Goal: Transaction & Acquisition: Purchase product/service

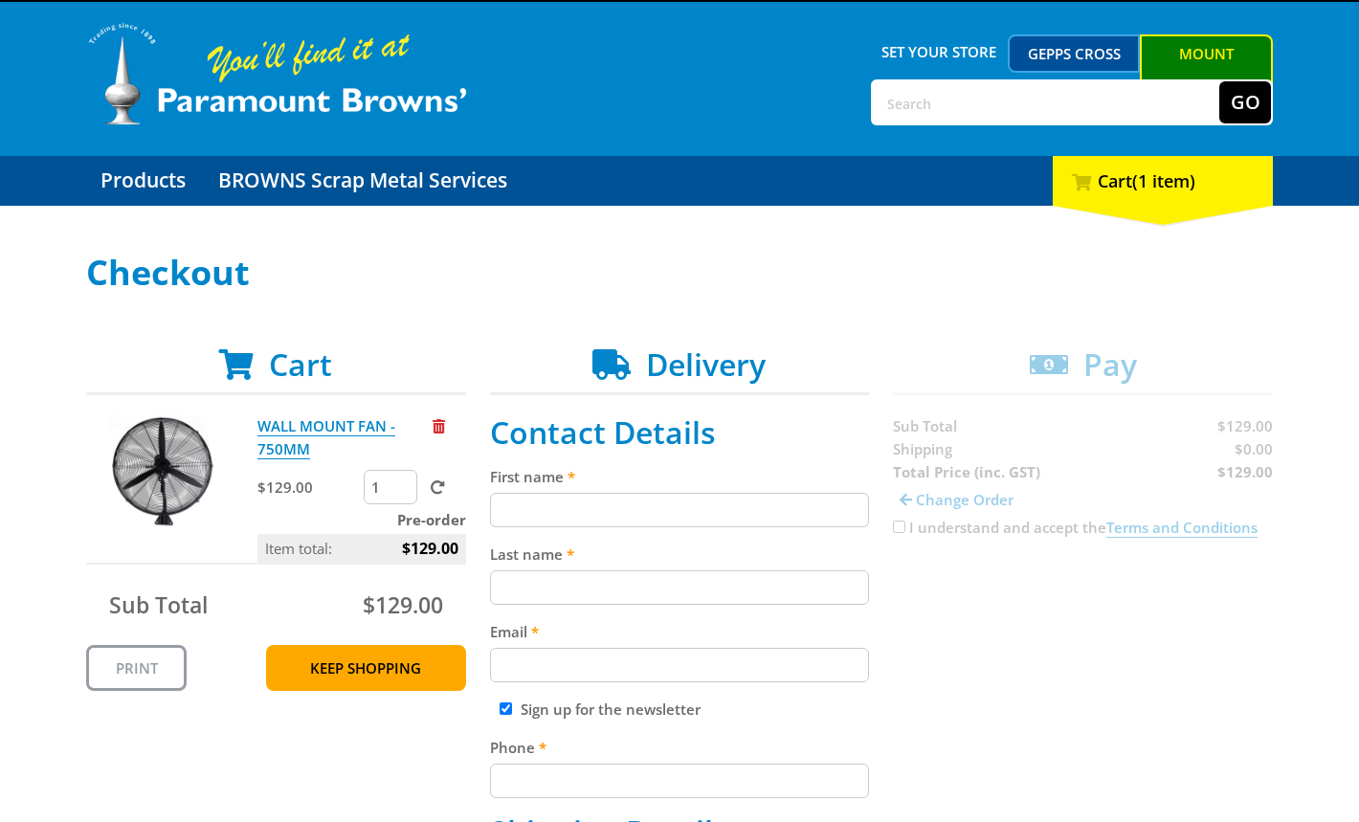
scroll to position [224, 0]
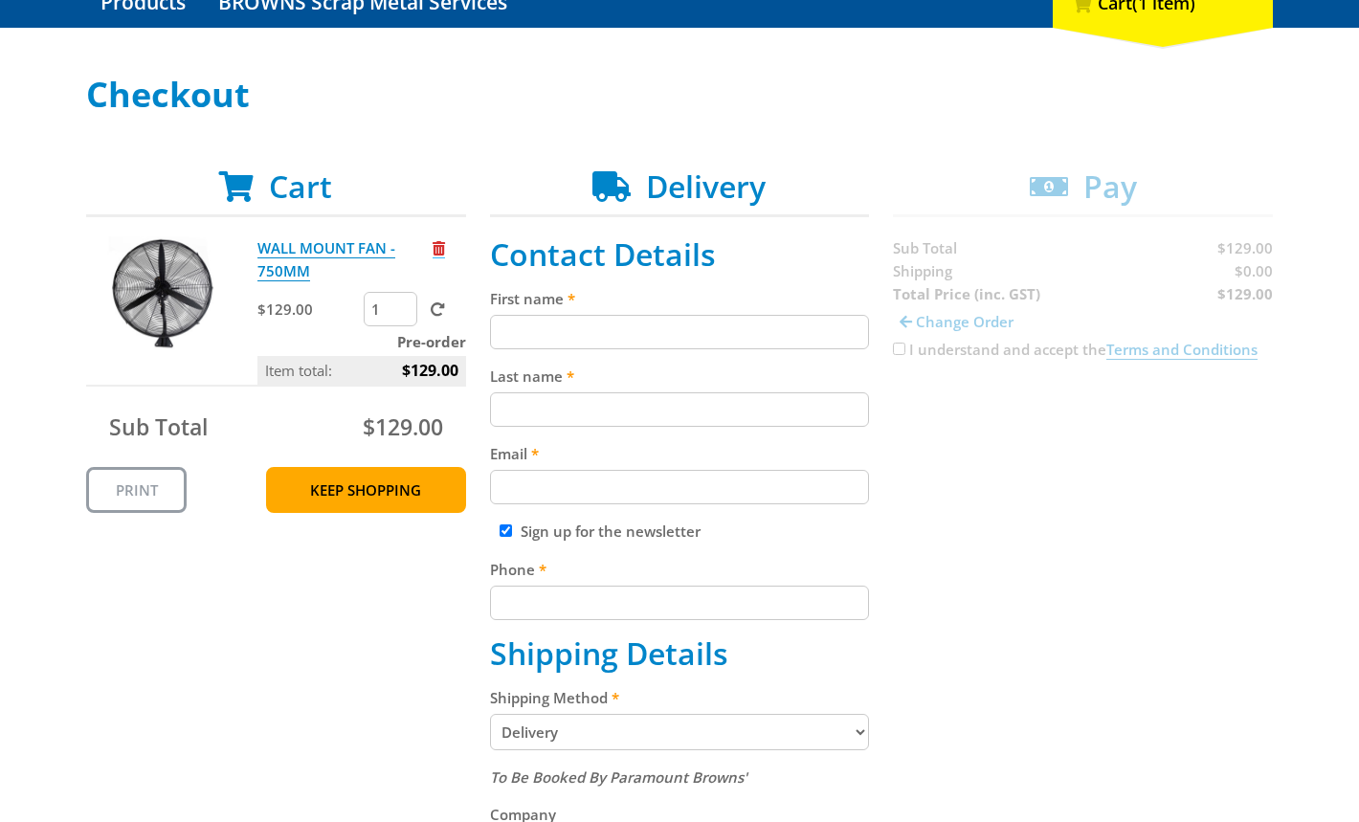
click at [442, 252] on span "Remove from cart" at bounding box center [438, 248] width 12 height 14
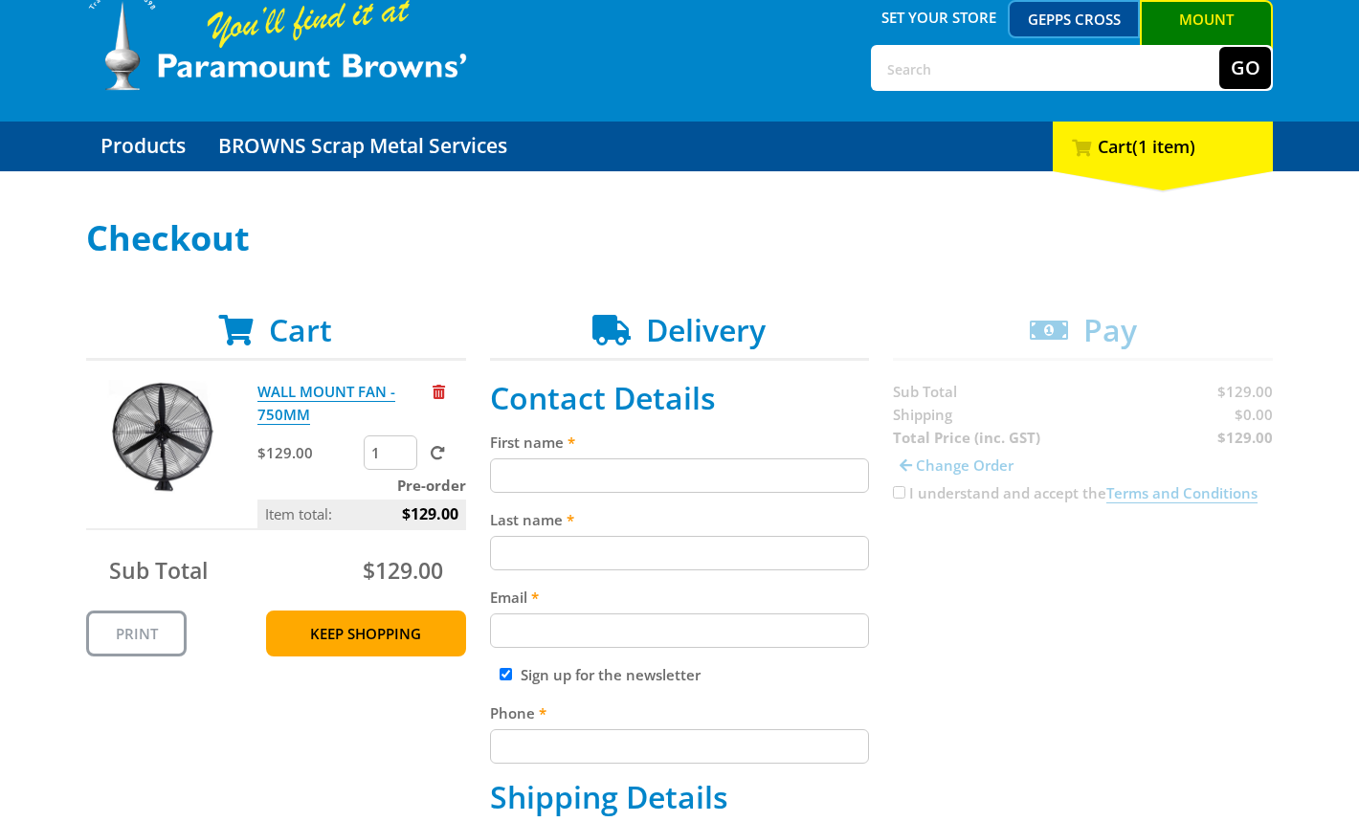
scroll to position [266, 0]
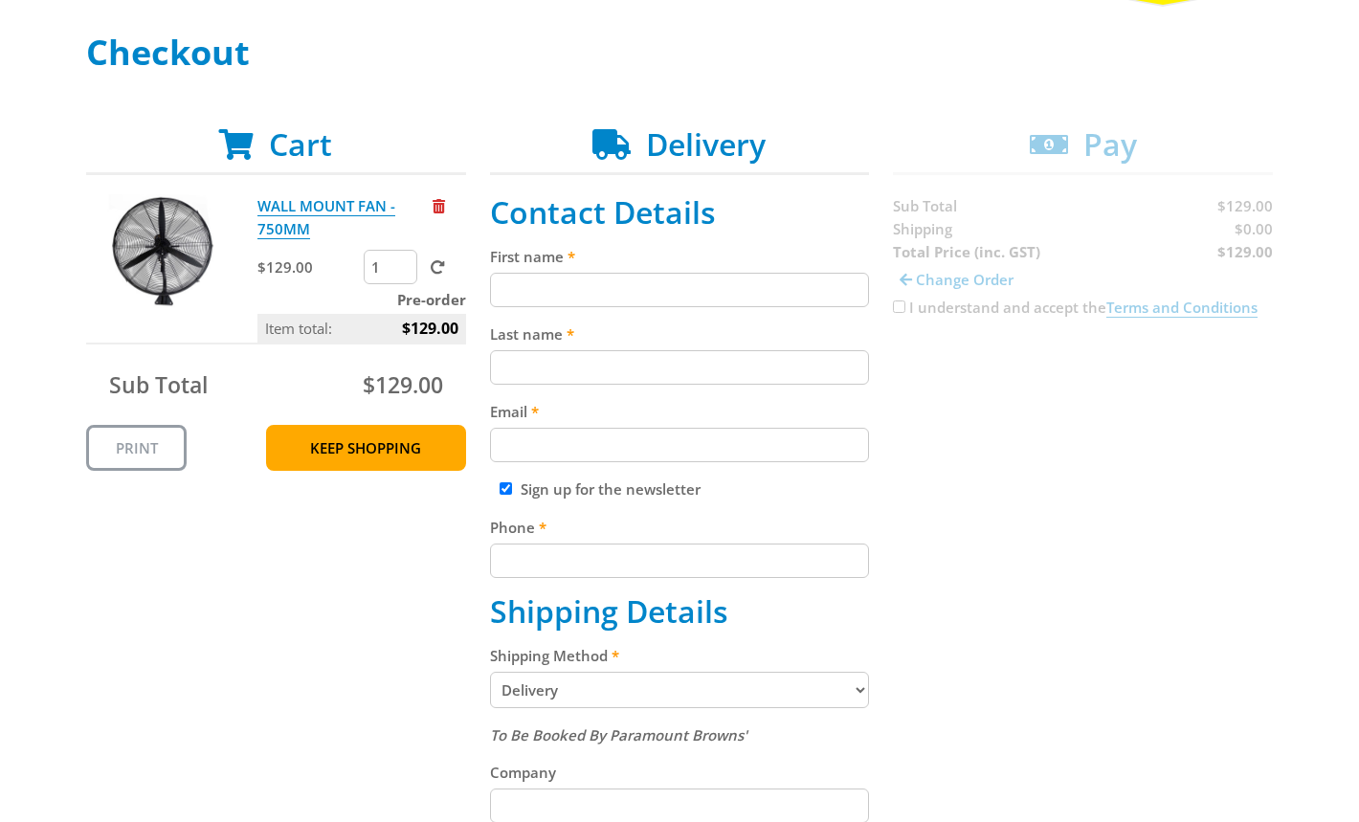
click at [746, 278] on input "First name" at bounding box center [680, 290] width 380 height 34
paste input "John Smith"
type input "[PERSON_NAME]"
click at [816, 350] on input "Last name" at bounding box center [680, 367] width 380 height 34
paste input "[PERSON_NAME]"
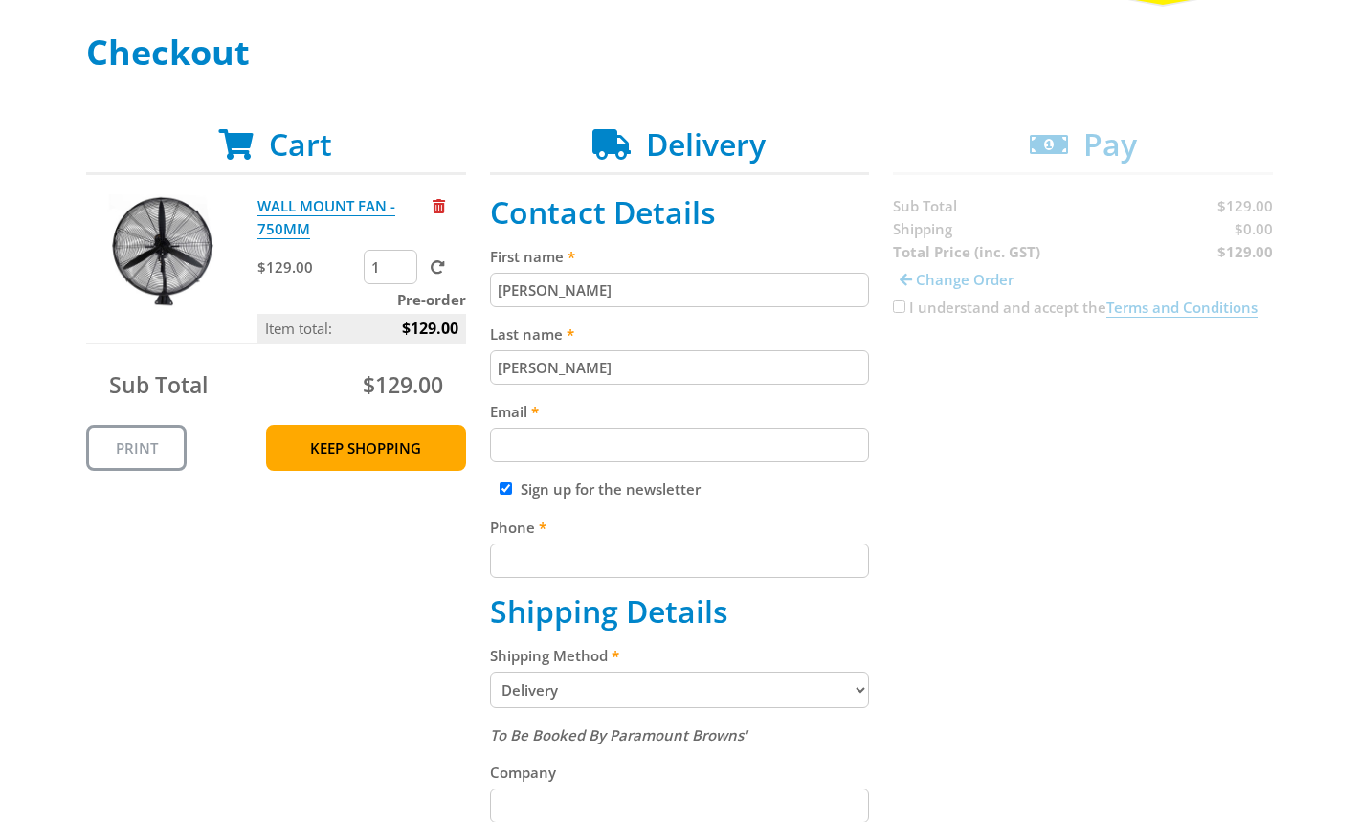
type input "[PERSON_NAME]"
click at [1061, 387] on div "Cart WALL MOUNT FAN - 750MM $129.00 1 Pre-order Item total: $129.00 Sub Total $…" at bounding box center [679, 789] width 1186 height 1327
click at [771, 441] on input "Email" at bounding box center [680, 445] width 380 height 34
paste input "[EMAIL_ADDRESS][DOMAIN_NAME]"
type input "[EMAIL_ADDRESS][DOMAIN_NAME]"
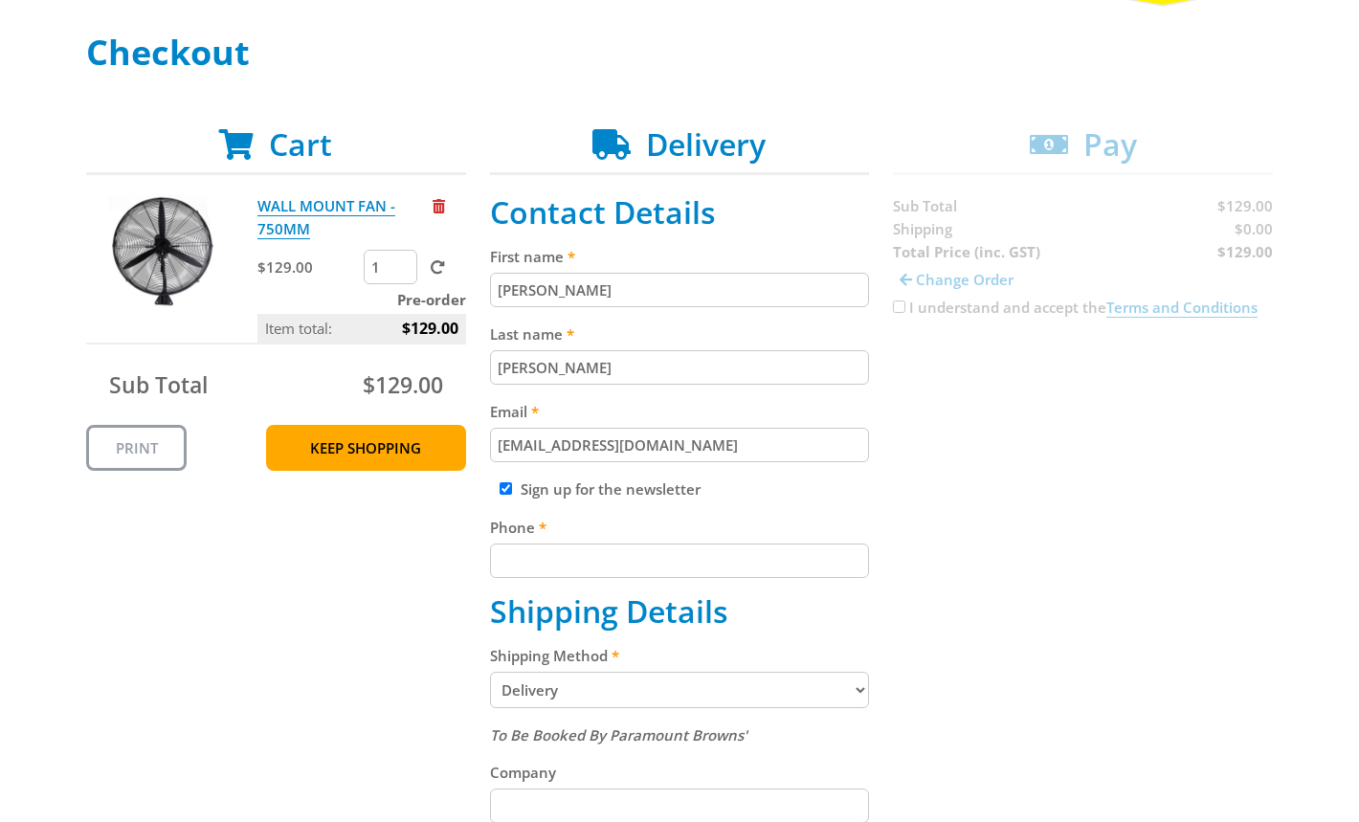
click at [1157, 454] on div "Cart WALL MOUNT FAN - 750MM $129.00 1 Pre-order Item total: $129.00 Sub Total $…" at bounding box center [679, 789] width 1186 height 1327
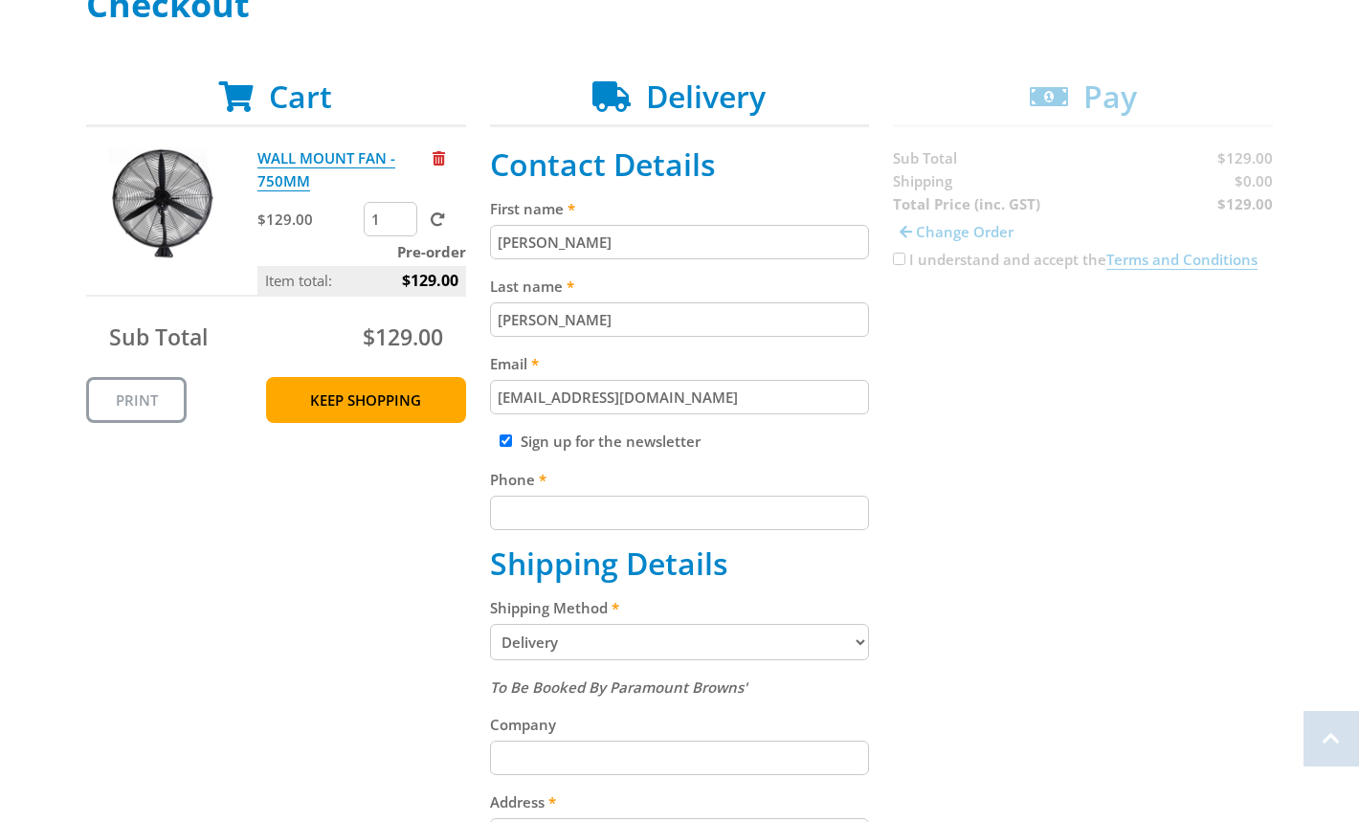
scroll to position [470, 0]
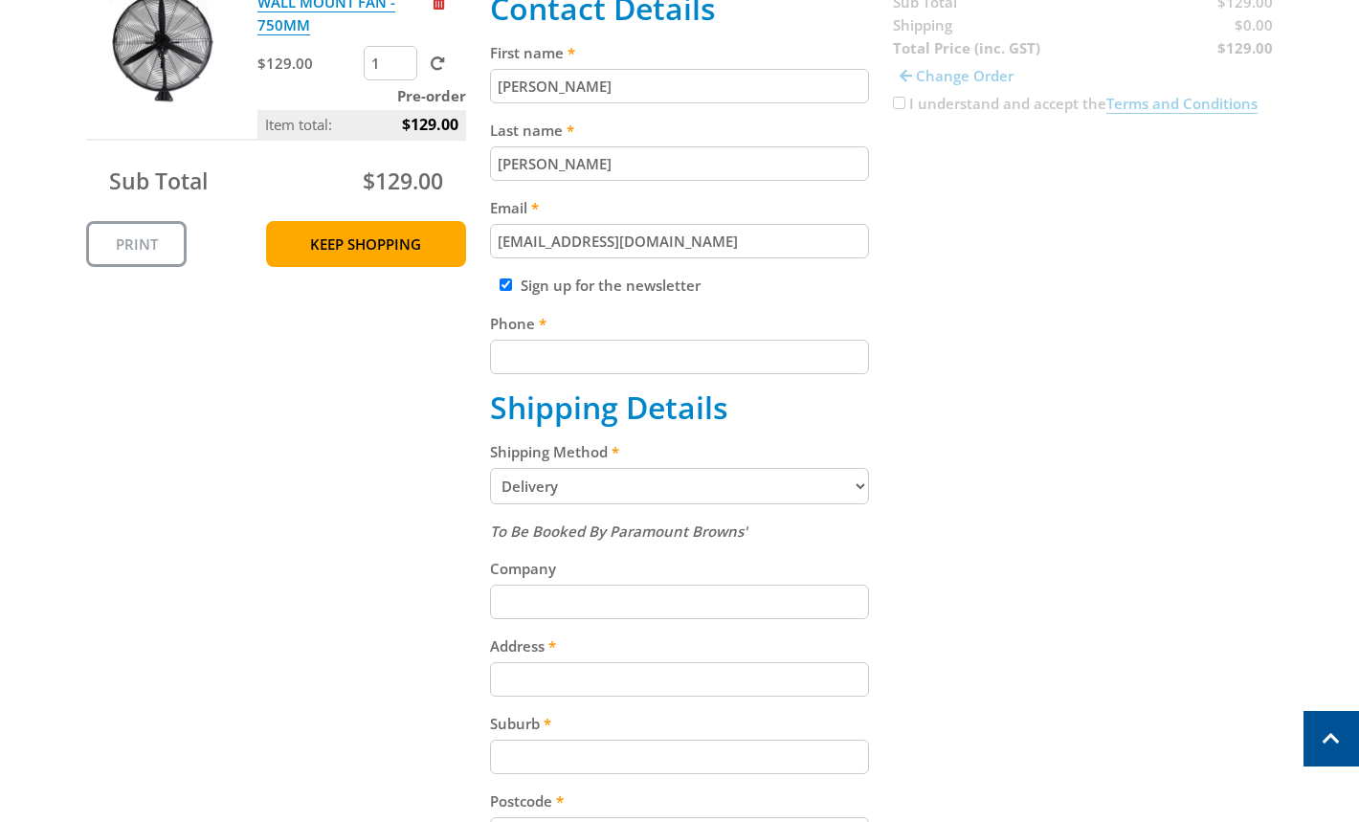
click at [744, 360] on input "Phone" at bounding box center [680, 357] width 380 height 34
click at [991, 352] on div "Cart WALL MOUNT FAN - 750MM $129.00 1 Pre-order Item total: $129.00 Sub Total $…" at bounding box center [679, 586] width 1186 height 1327
click at [783, 350] on input "Phone" at bounding box center [680, 357] width 380 height 34
paste input "[PHONE_NUMBER]"
type input "[PHONE_NUMBER]"
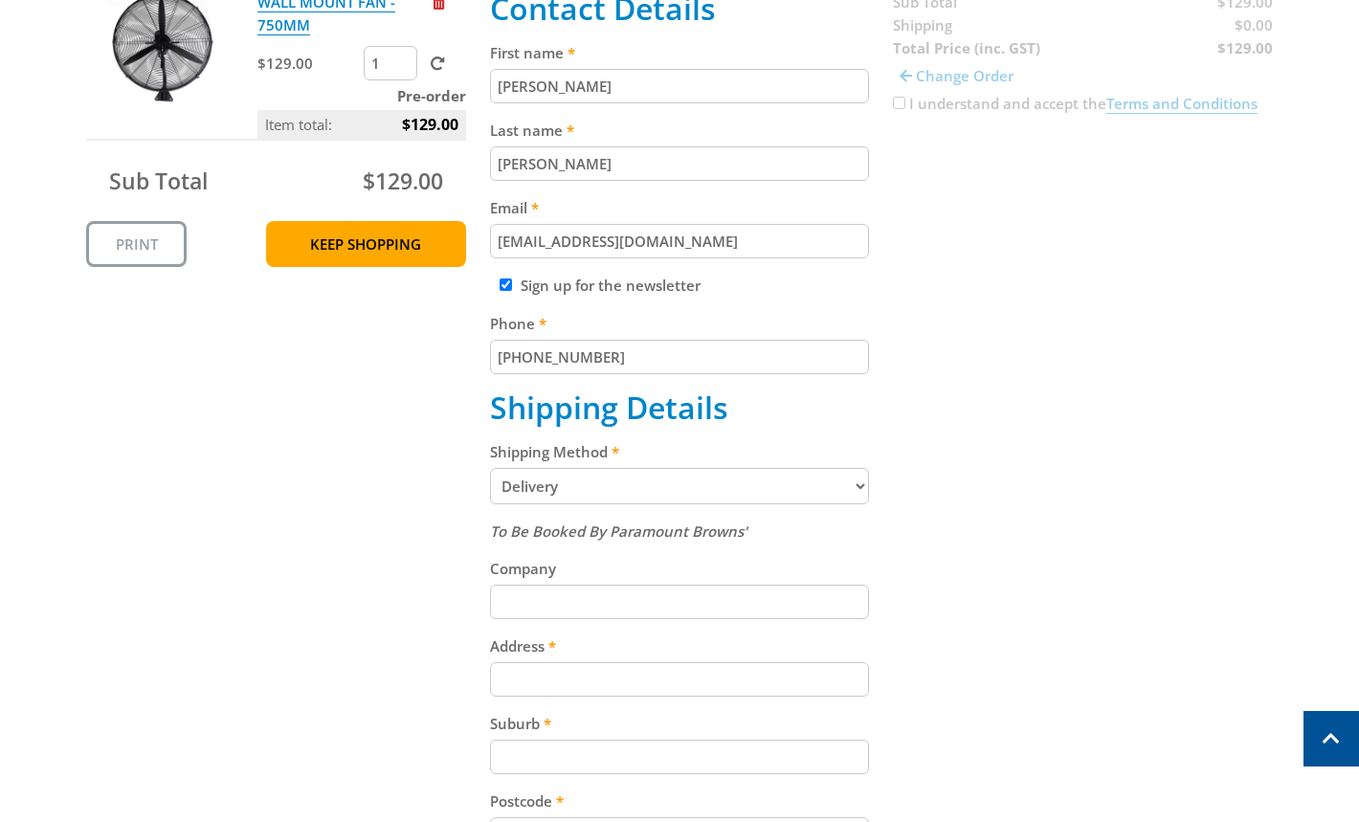
click at [1046, 334] on div "Cart WALL MOUNT FAN - 750MM $129.00 1 Pre-order Item total: $129.00 Sub Total $…" at bounding box center [679, 586] width 1186 height 1327
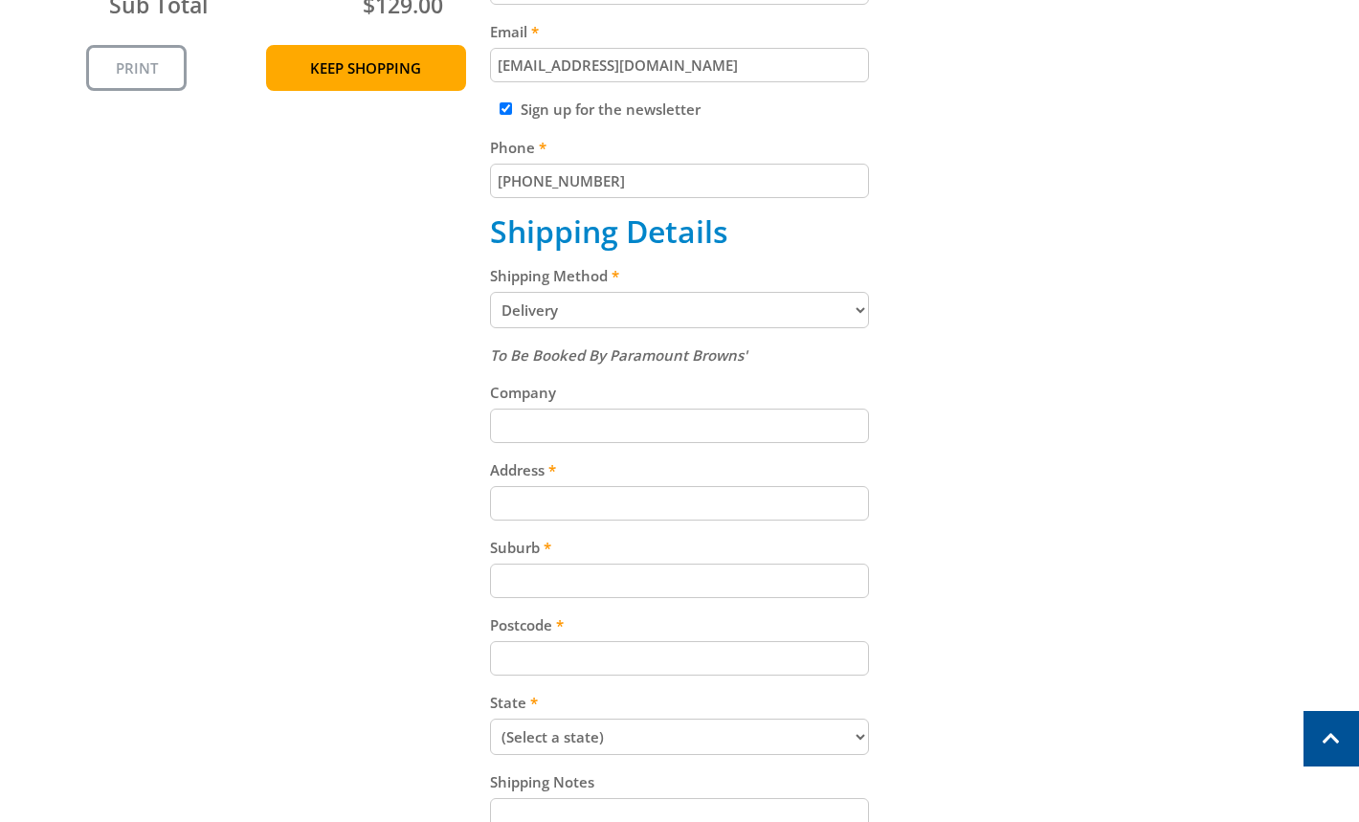
scroll to position [694, 0]
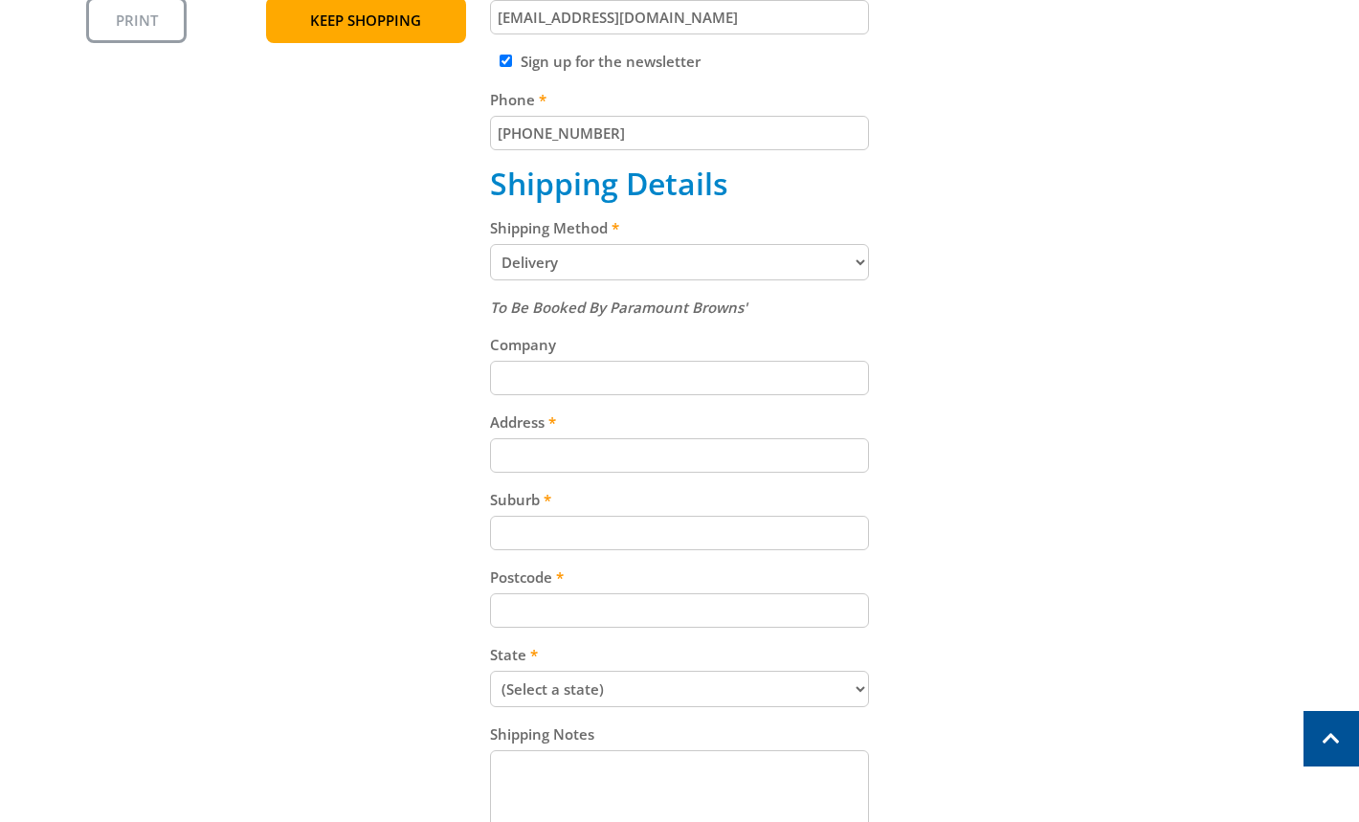
click at [821, 256] on select "Pickup from [GEOGRAPHIC_DATA][PERSON_NAME] Delivery" at bounding box center [680, 262] width 380 height 36
select select "Pickup"
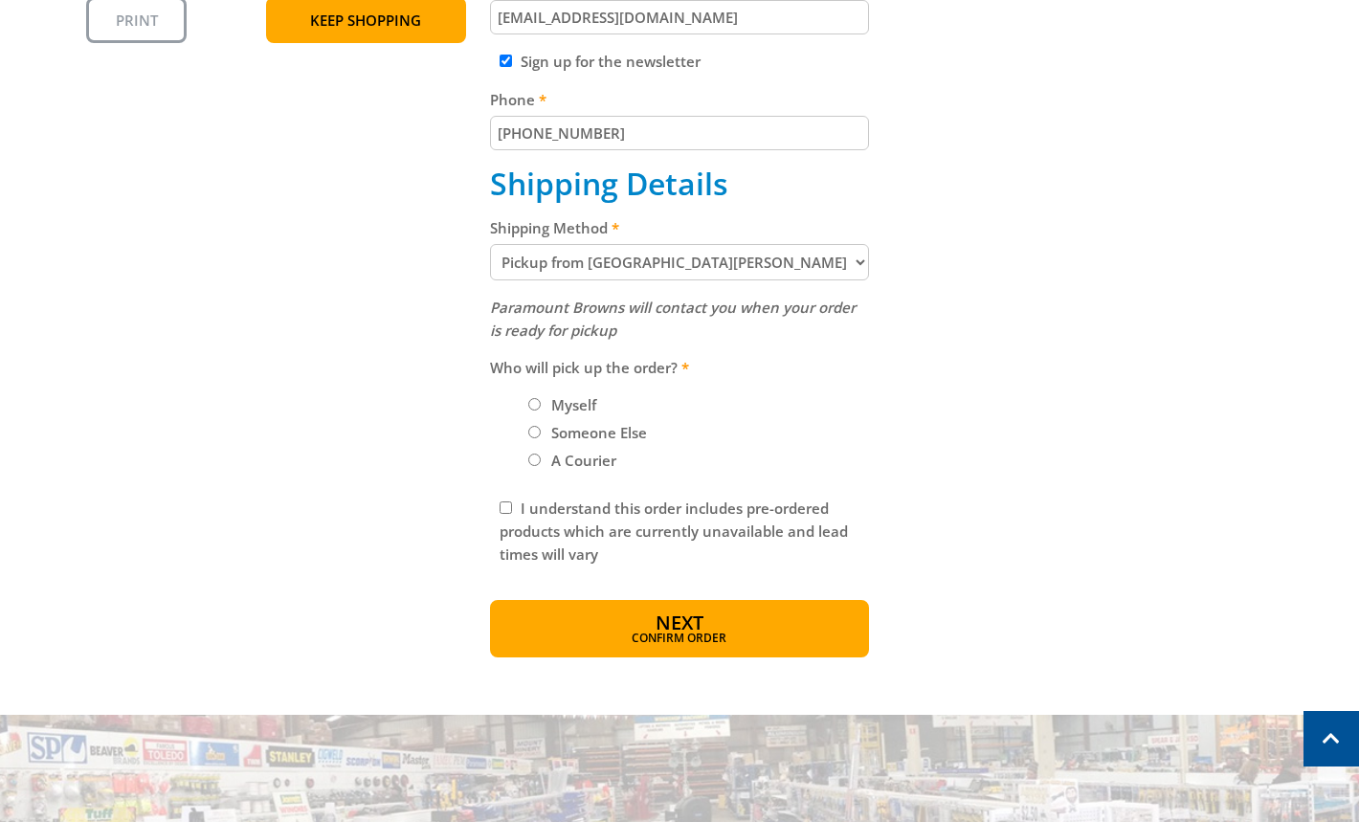
click at [574, 402] on label "Myself" at bounding box center [573, 404] width 58 height 33
click at [541, 402] on input "Myself" at bounding box center [534, 404] width 12 height 12
radio input "true"
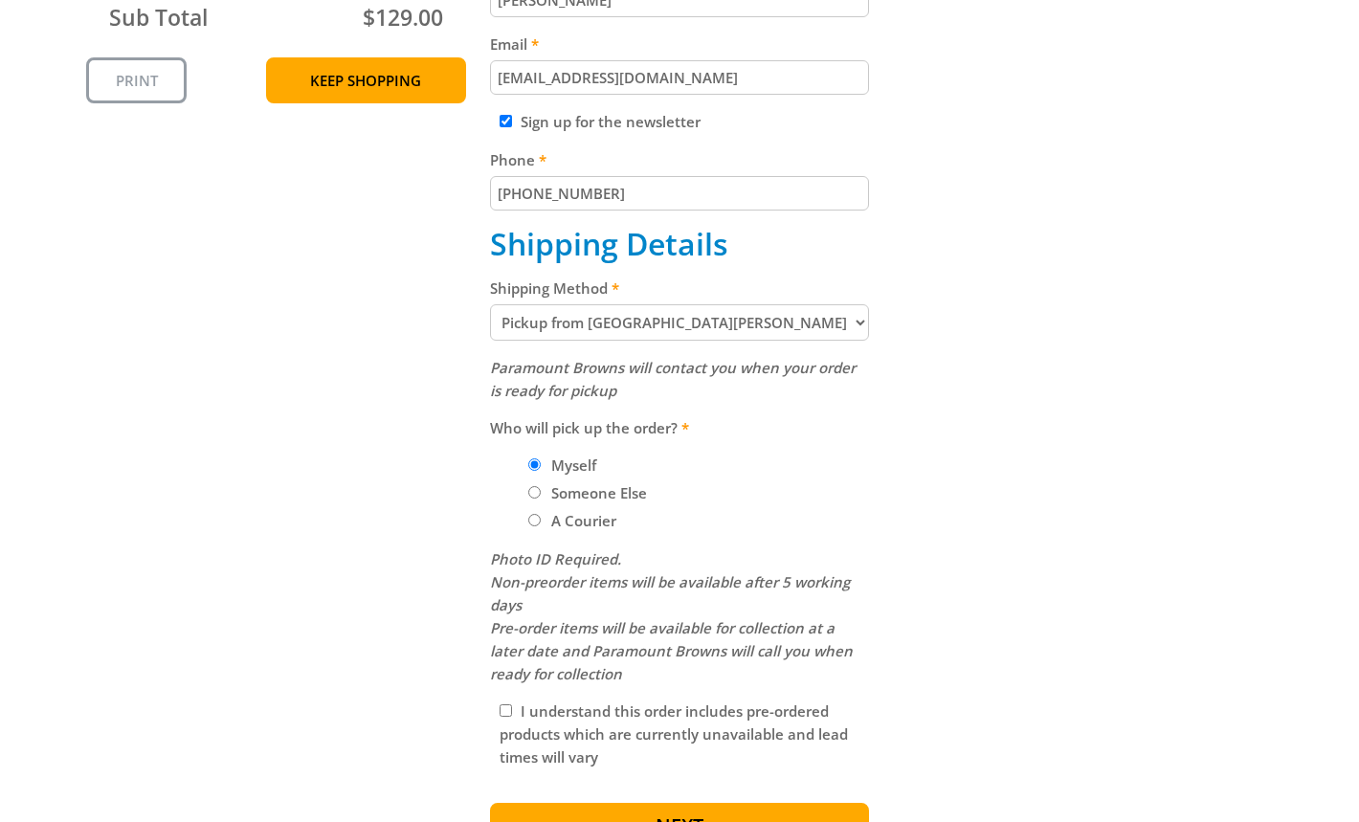
scroll to position [710, 0]
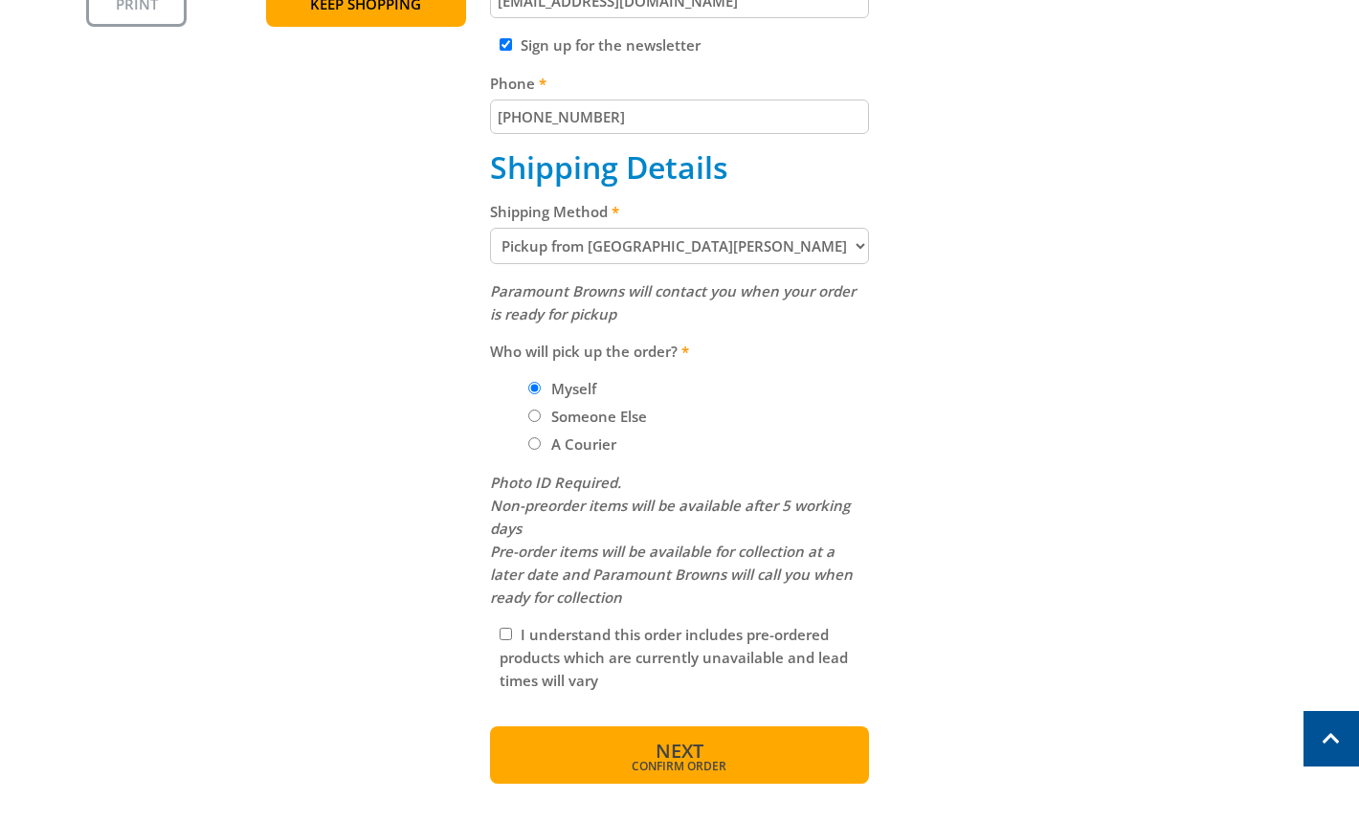
click at [734, 750] on button "Next Confirm order" at bounding box center [680, 754] width 380 height 57
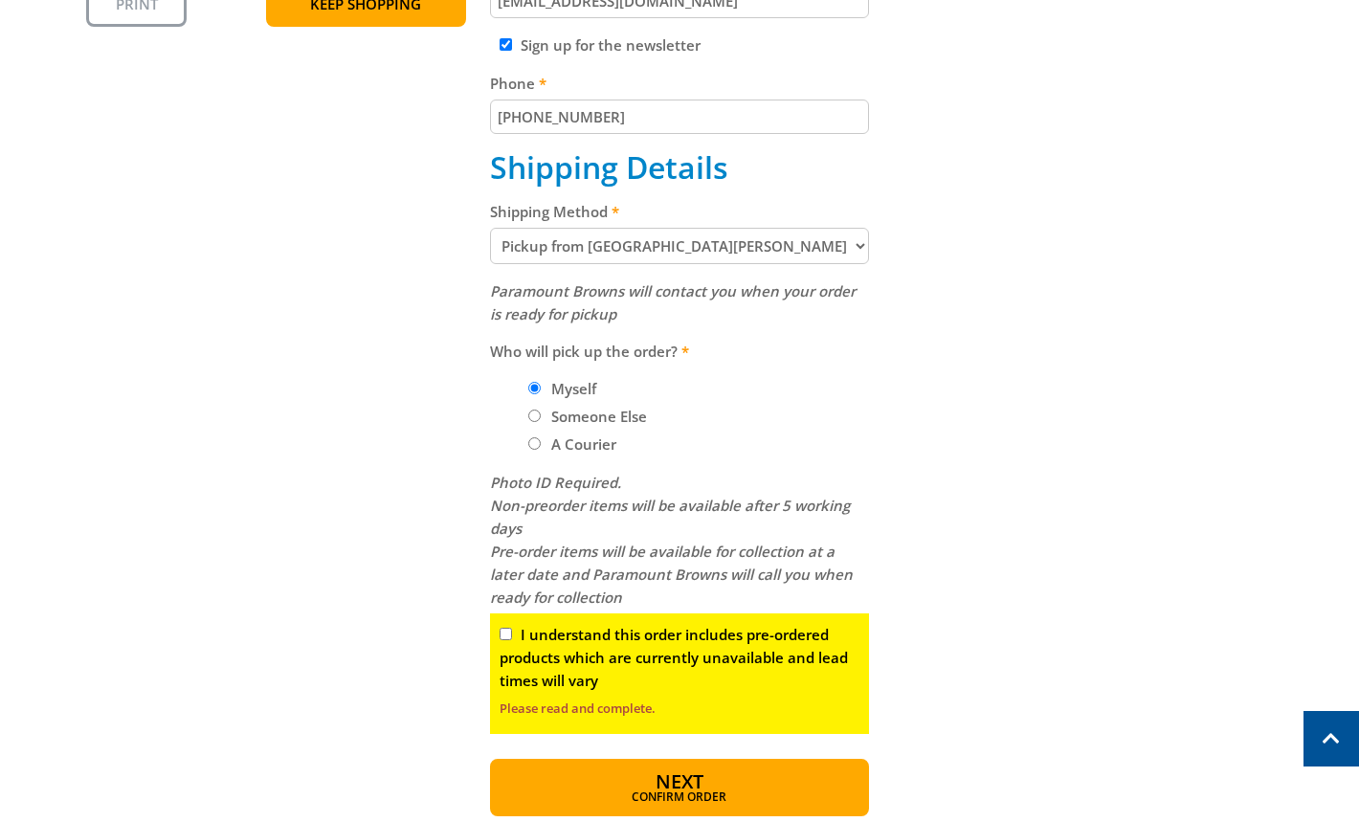
click at [516, 635] on div "I understand this order includes pre-ordered products which are currently unava…" at bounding box center [680, 673] width 380 height 121
click at [507, 635] on input "I understand this order includes pre-ordered products which are currently unava…" at bounding box center [505, 634] width 12 height 12
checkbox input "true"
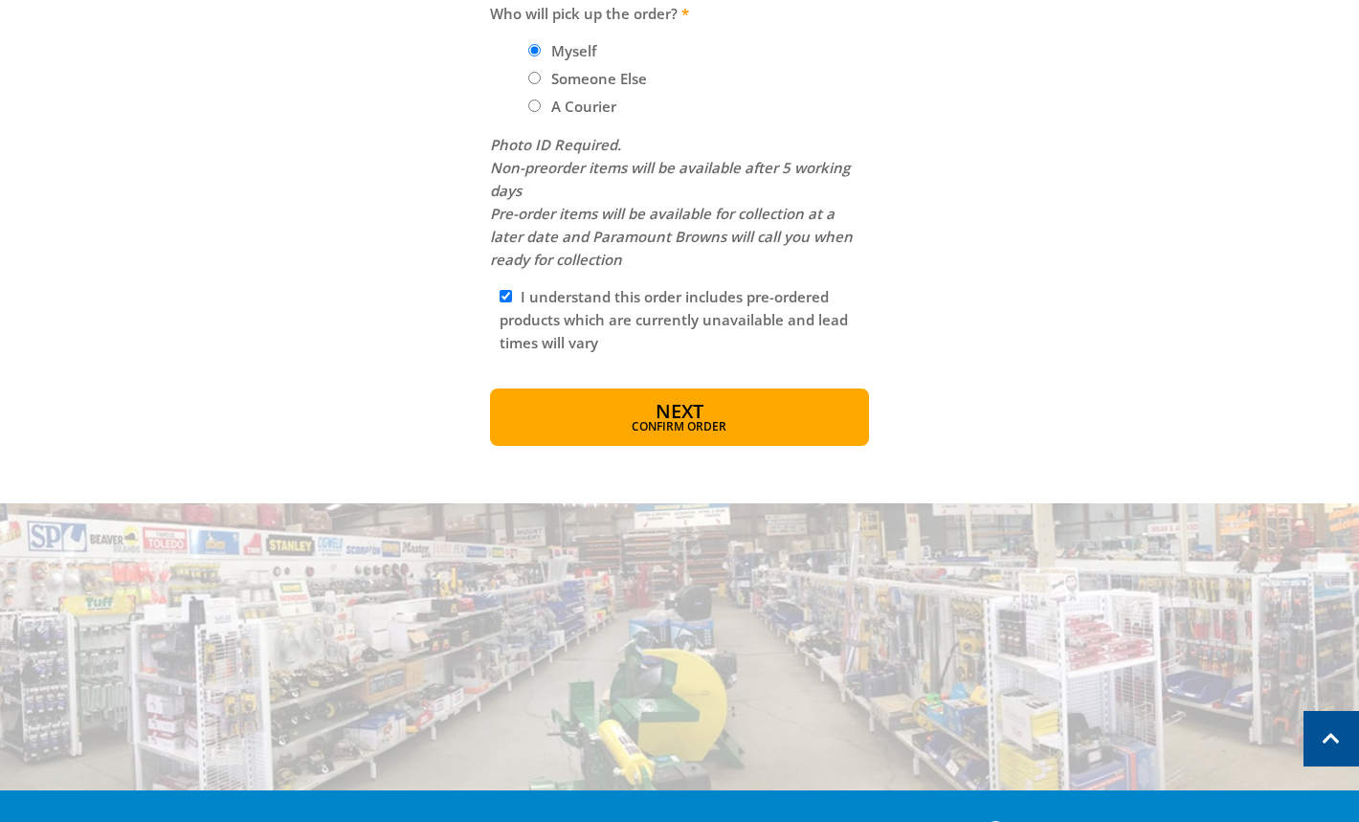
scroll to position [1116, 0]
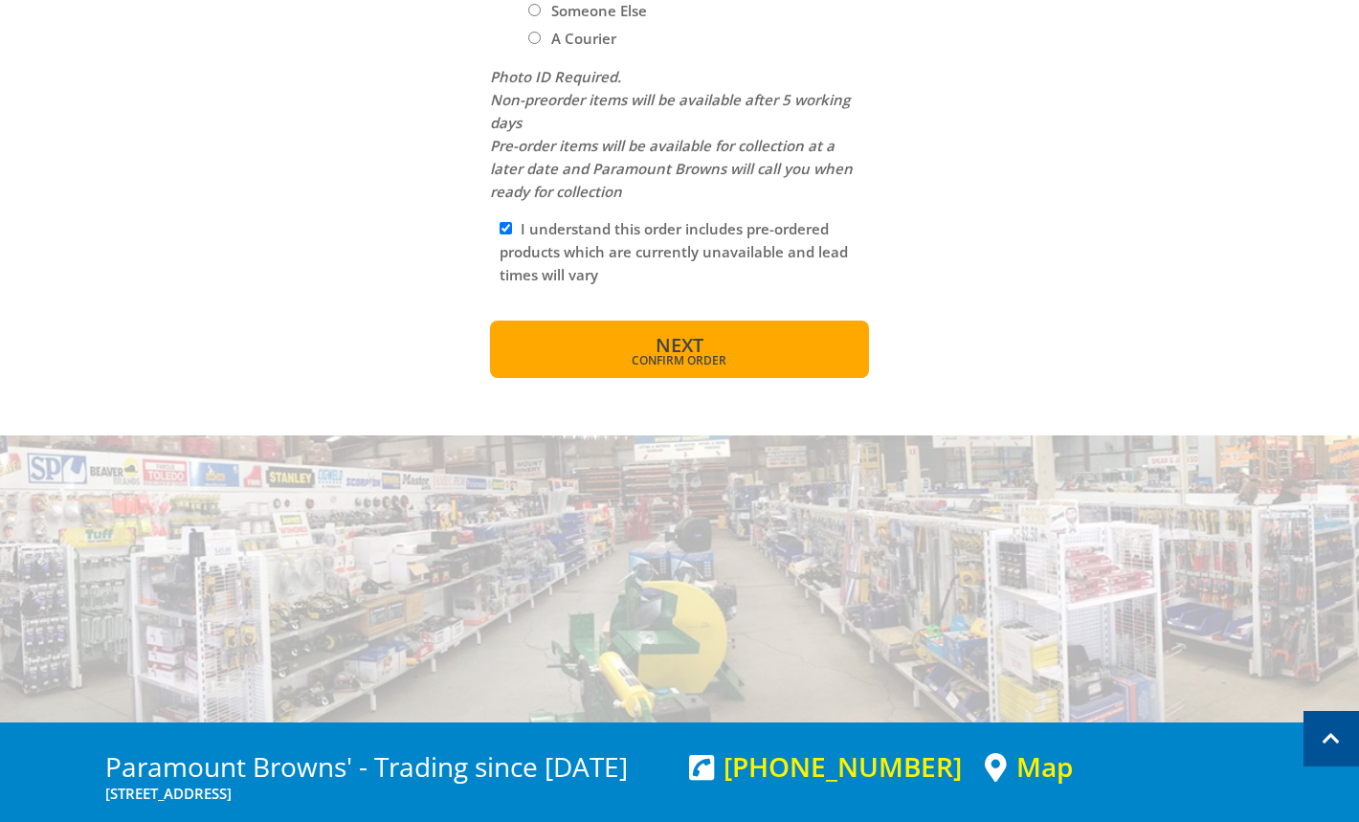
click at [745, 366] on button "Next Confirm order" at bounding box center [680, 349] width 380 height 57
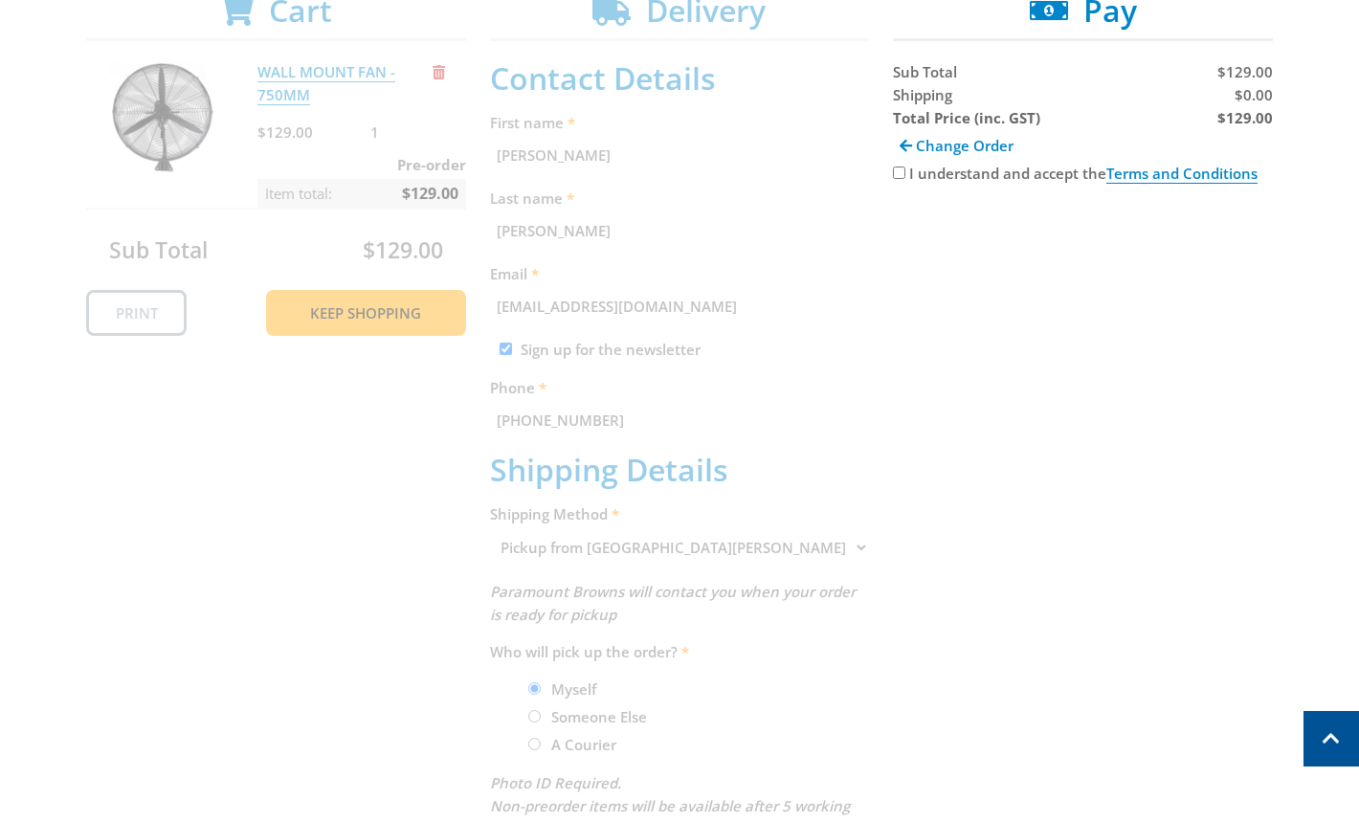
scroll to position [392, 0]
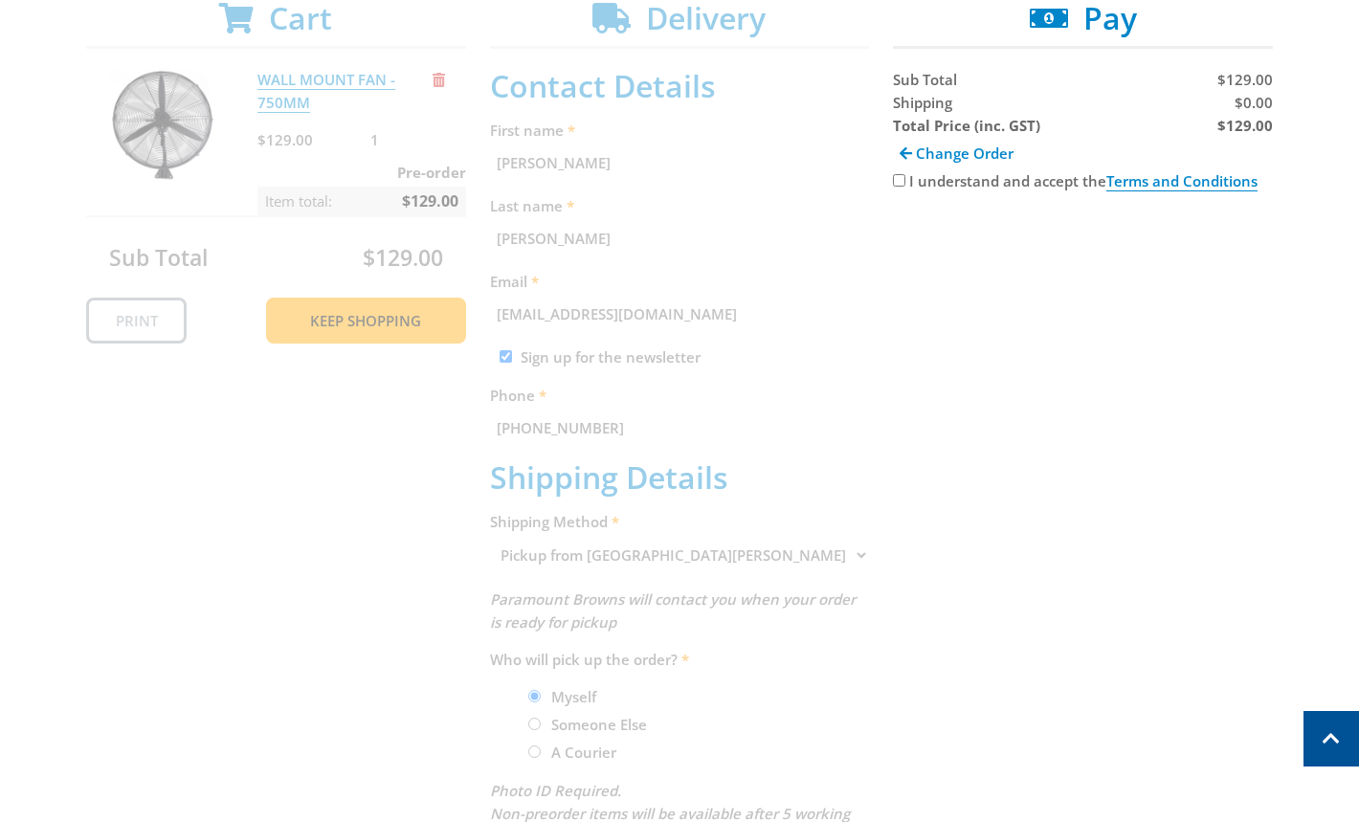
click at [898, 176] on input "I understand and accept the Terms and Conditions" at bounding box center [899, 180] width 12 height 12
checkbox input "true"
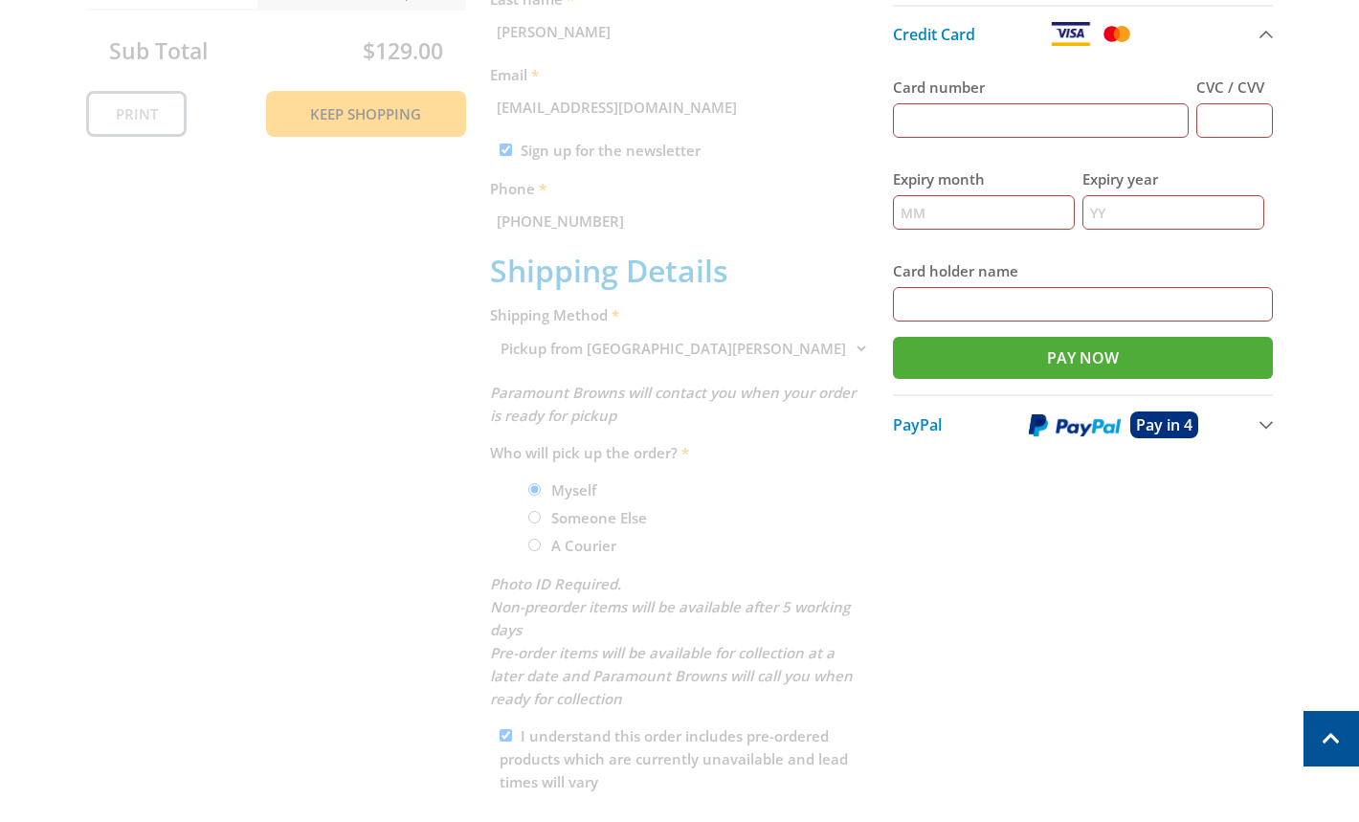
scroll to position [136, 0]
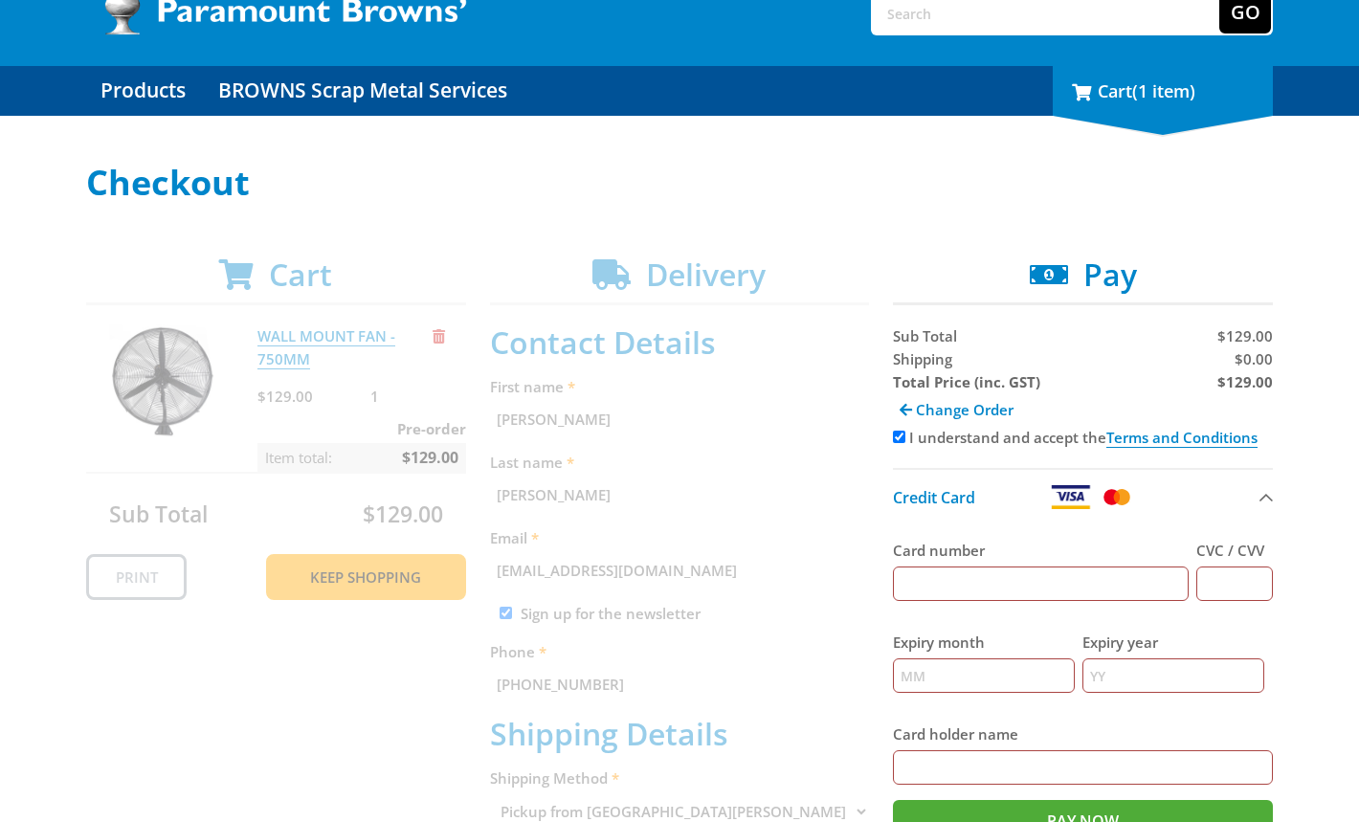
click at [1164, 104] on div "1 Cart (1 item)" at bounding box center [1162, 91] width 220 height 50
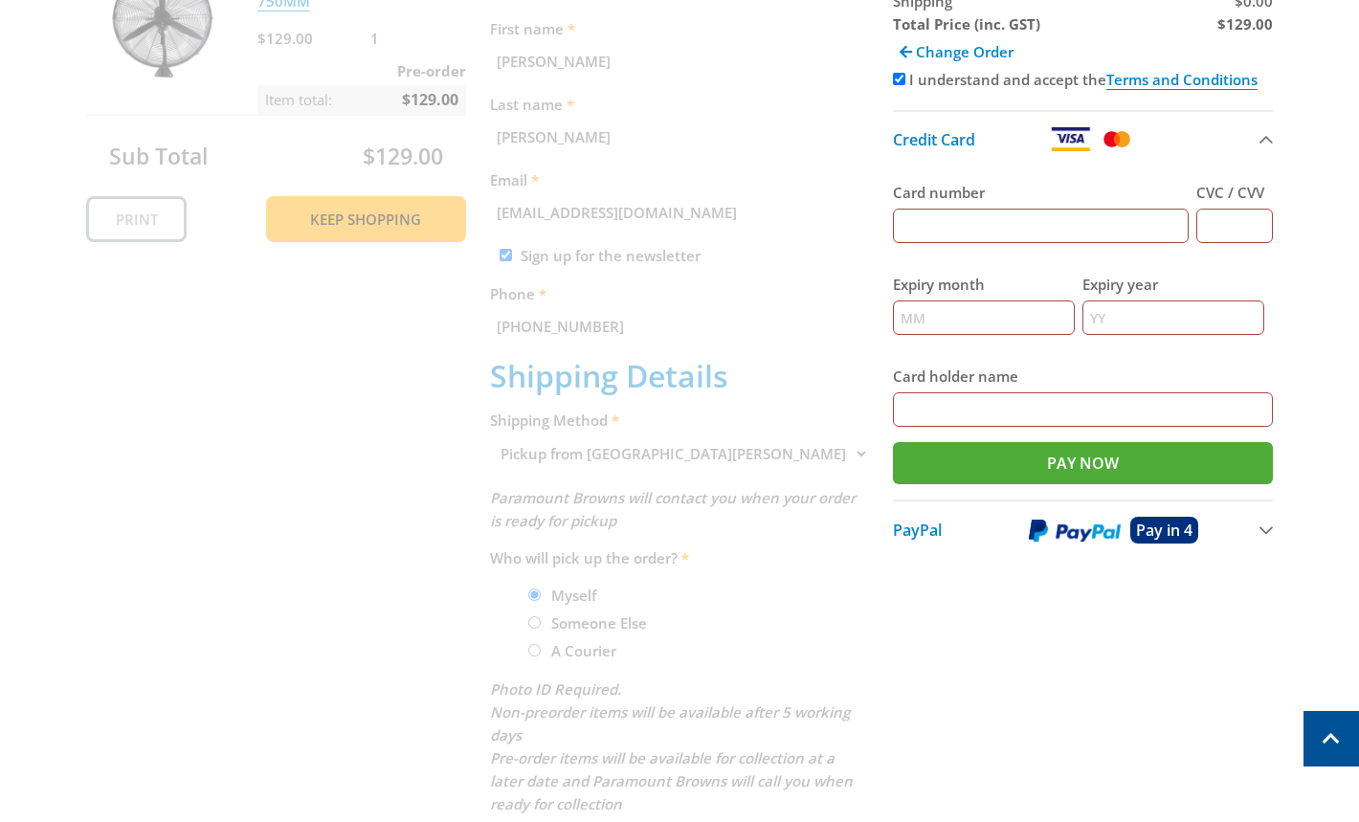
scroll to position [584, 0]
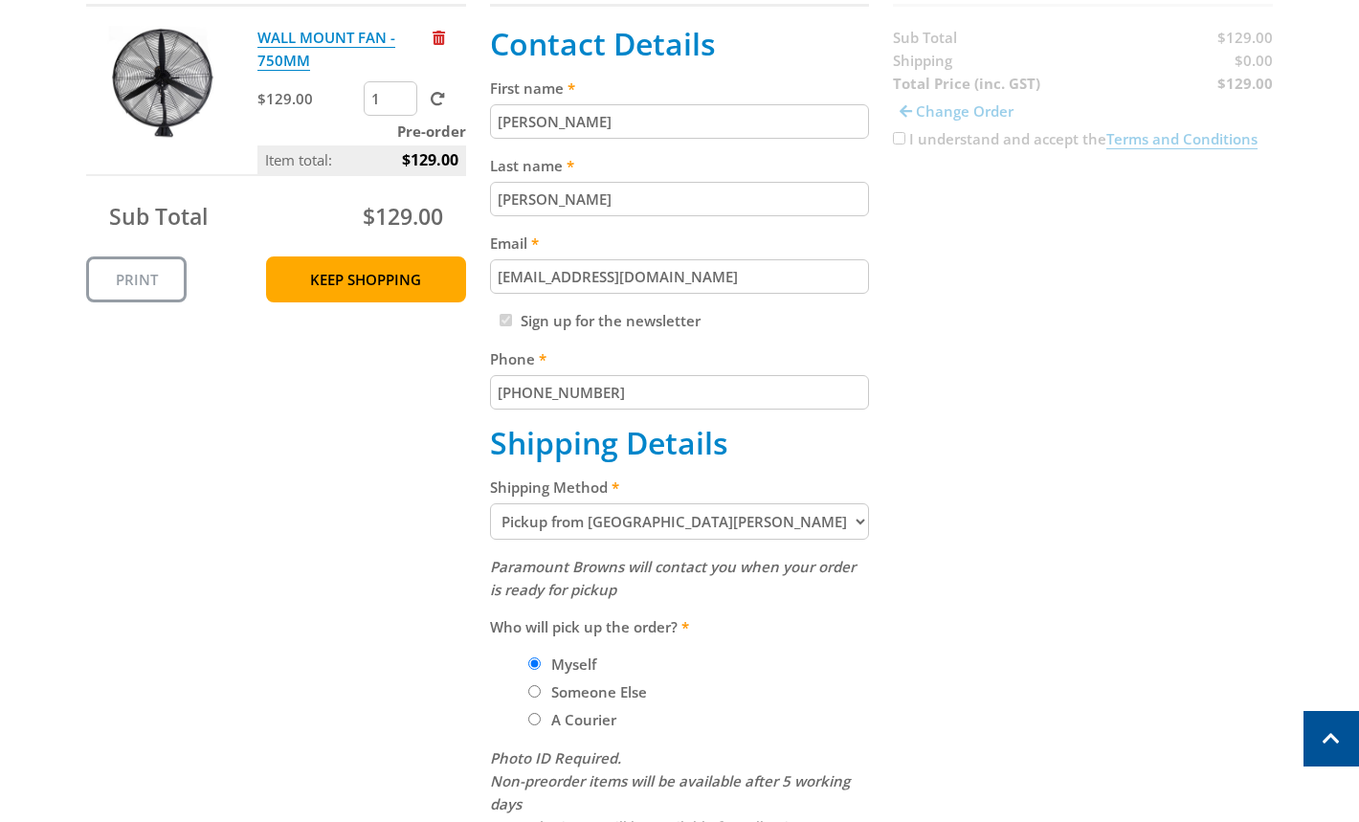
scroll to position [427, 0]
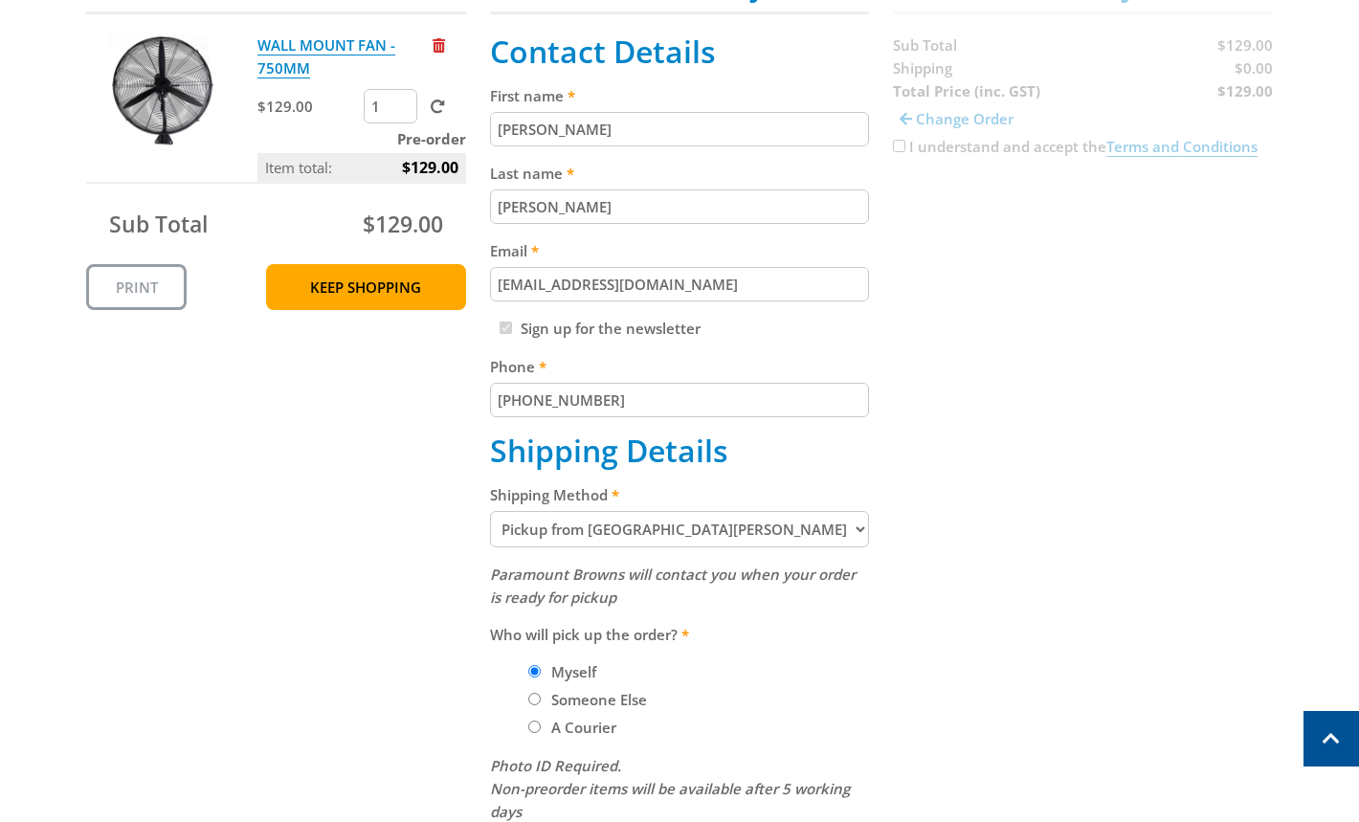
click at [700, 527] on select "Pickup from Mount Barker Delivery" at bounding box center [680, 529] width 380 height 36
select select "Delivery"
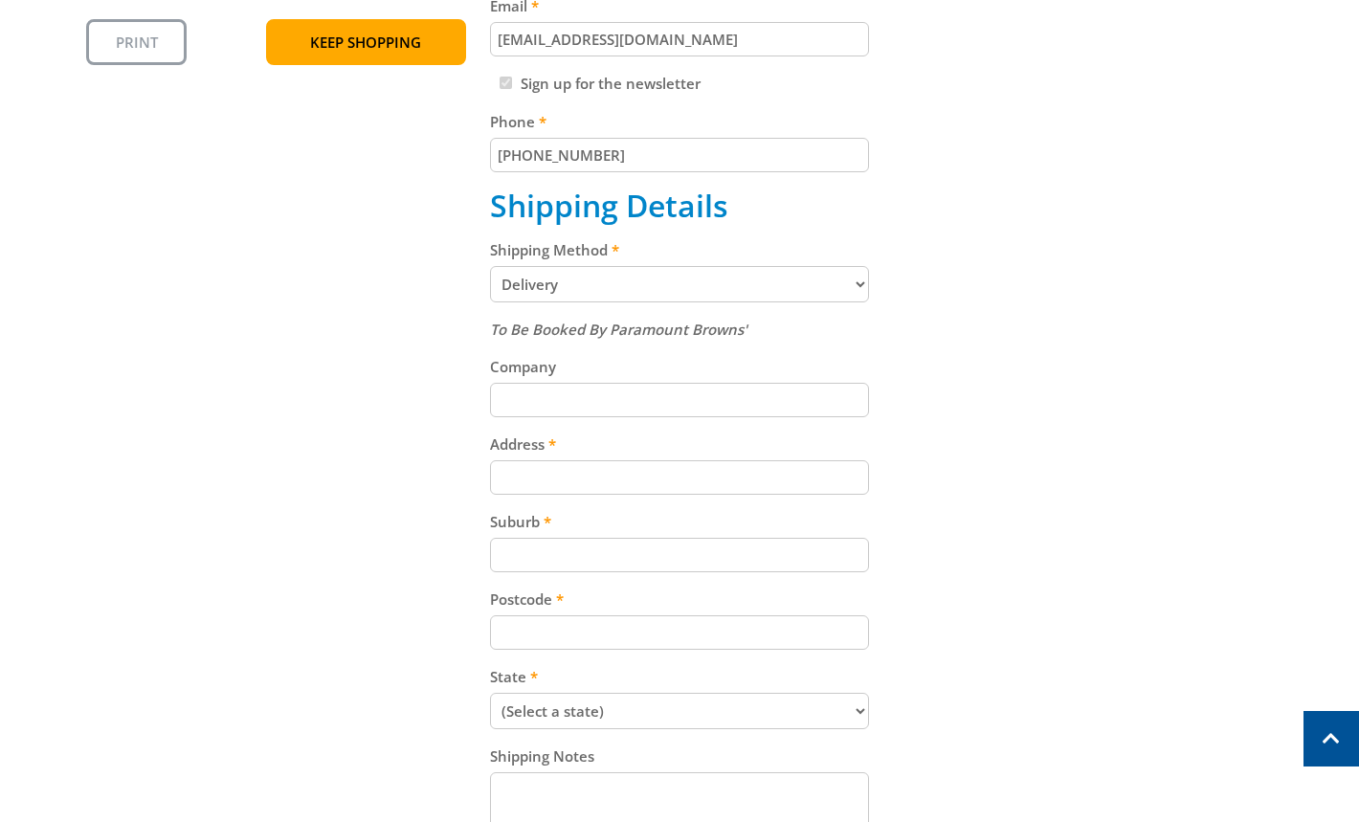
scroll to position [741, 0]
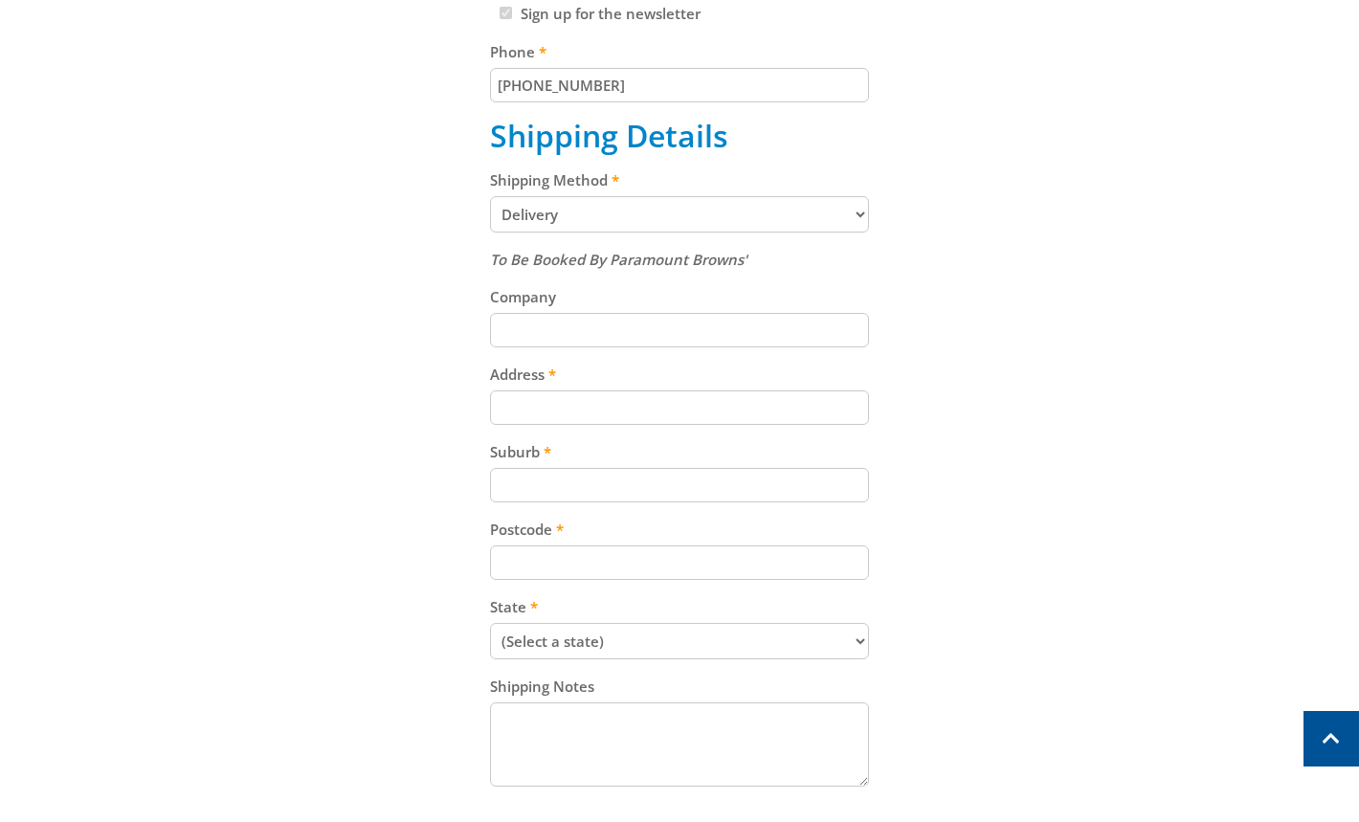
click at [751, 420] on input "Address" at bounding box center [680, 407] width 380 height 34
paste input "[STREET_ADDRESS]"
type input "[STREET_ADDRESS]"
click at [1029, 392] on div "Cart WALL MOUNT FAN - 750MM $129.00 1 Pre-order Item total: $129.00 Sub Total $…" at bounding box center [679, 314] width 1186 height 1327
click at [692, 468] on input "Suburb" at bounding box center [680, 485] width 380 height 34
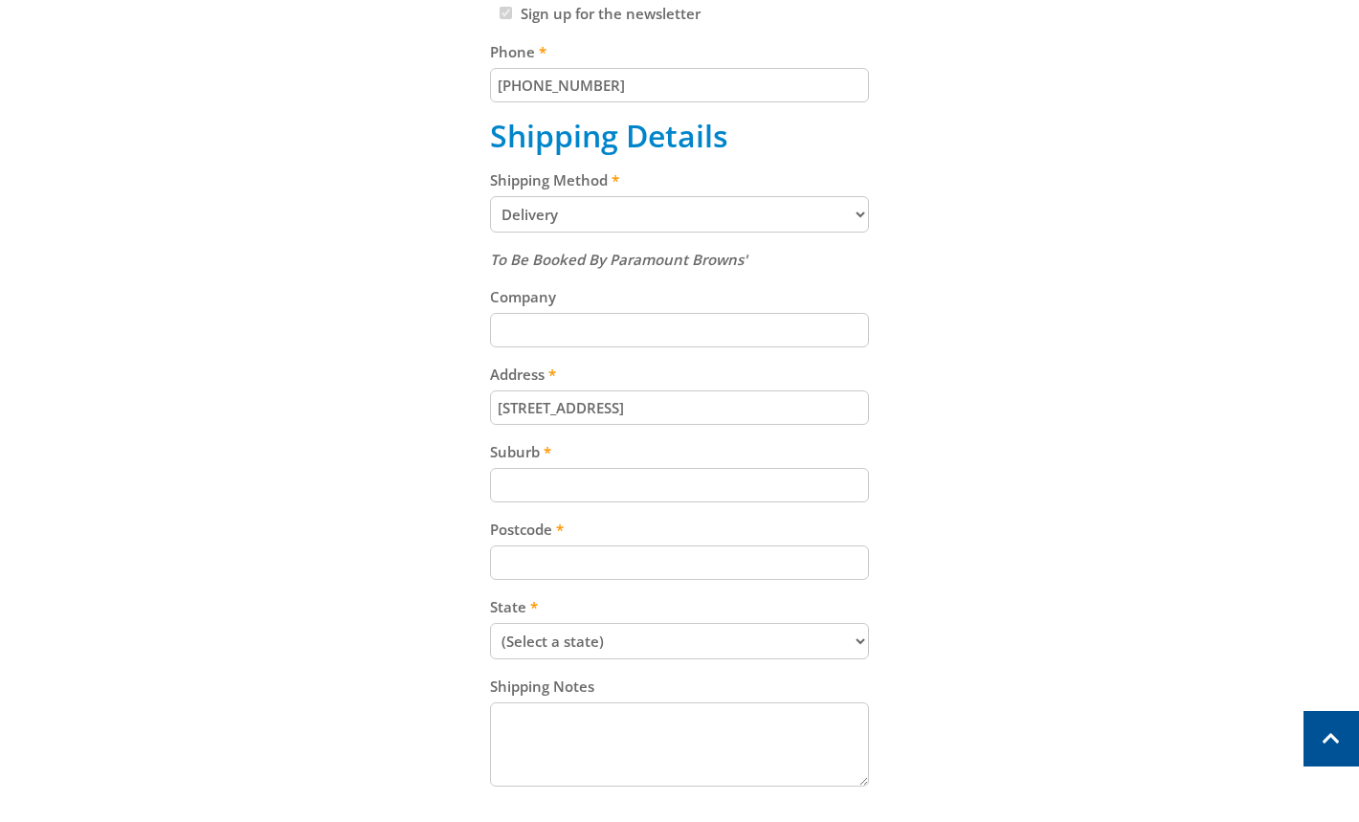
paste input "Gepps Cross"
type input "Gepps Cross"
drag, startPoint x: 1126, startPoint y: 413, endPoint x: 1354, endPoint y: 348, distance: 236.8
click at [1159, 408] on div "Cart WALL MOUNT FAN - 750MM $129.00 1 Pre-order Item total: $129.00 Sub Total $…" at bounding box center [679, 314] width 1186 height 1327
click at [758, 581] on div "To Be Booked By Paramount Browns' Company Address 99 Cavan Road Suburb Gepps Cr…" at bounding box center [680, 520] width 380 height 544
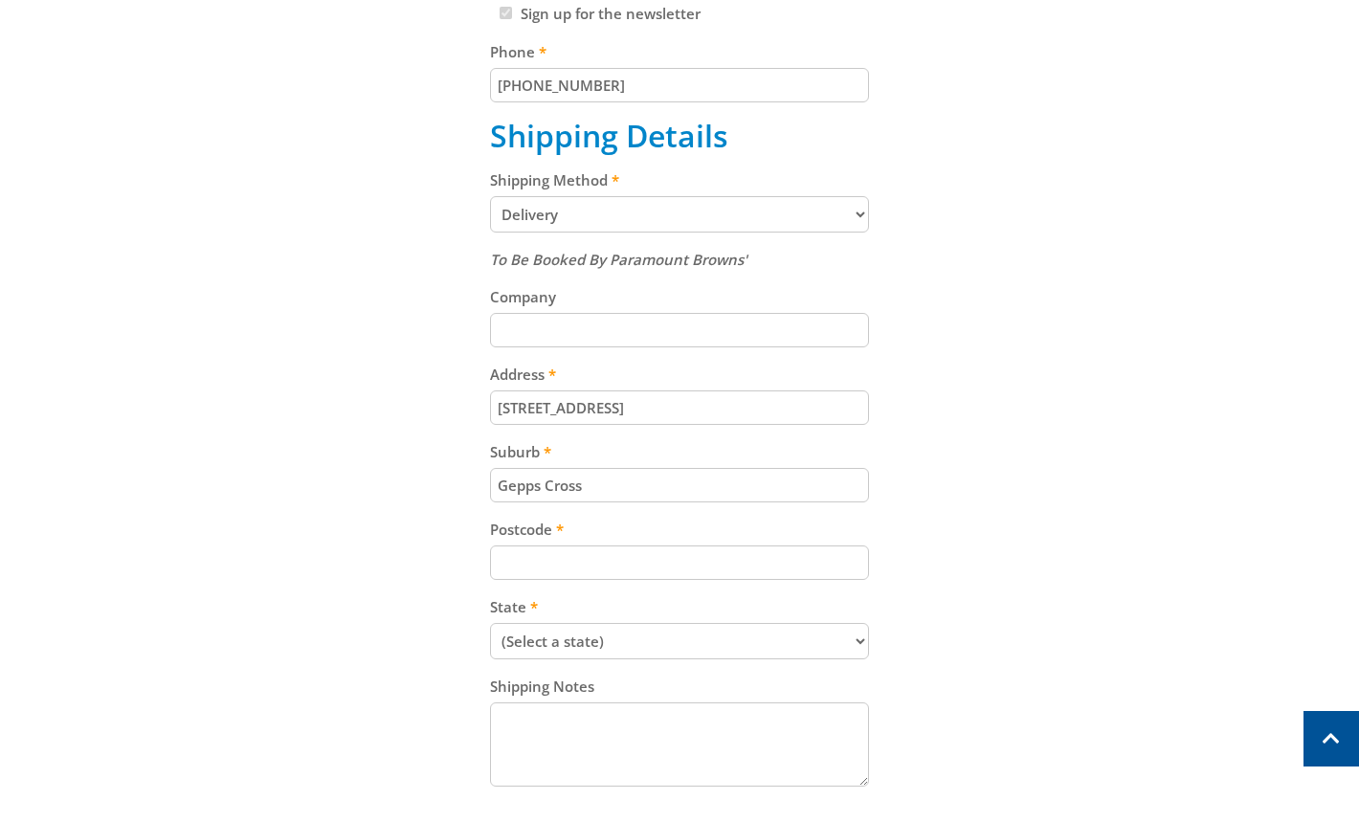
click at [834, 566] on input "Postcode" at bounding box center [680, 562] width 380 height 34
paste input "5094"
type input "5094"
drag, startPoint x: 1024, startPoint y: 499, endPoint x: 1069, endPoint y: 502, distance: 45.1
click at [1033, 504] on div "Cart WALL MOUNT FAN - 750MM $129.00 1 Pre-order Item total: $129.00 Sub Total $…" at bounding box center [679, 314] width 1186 height 1327
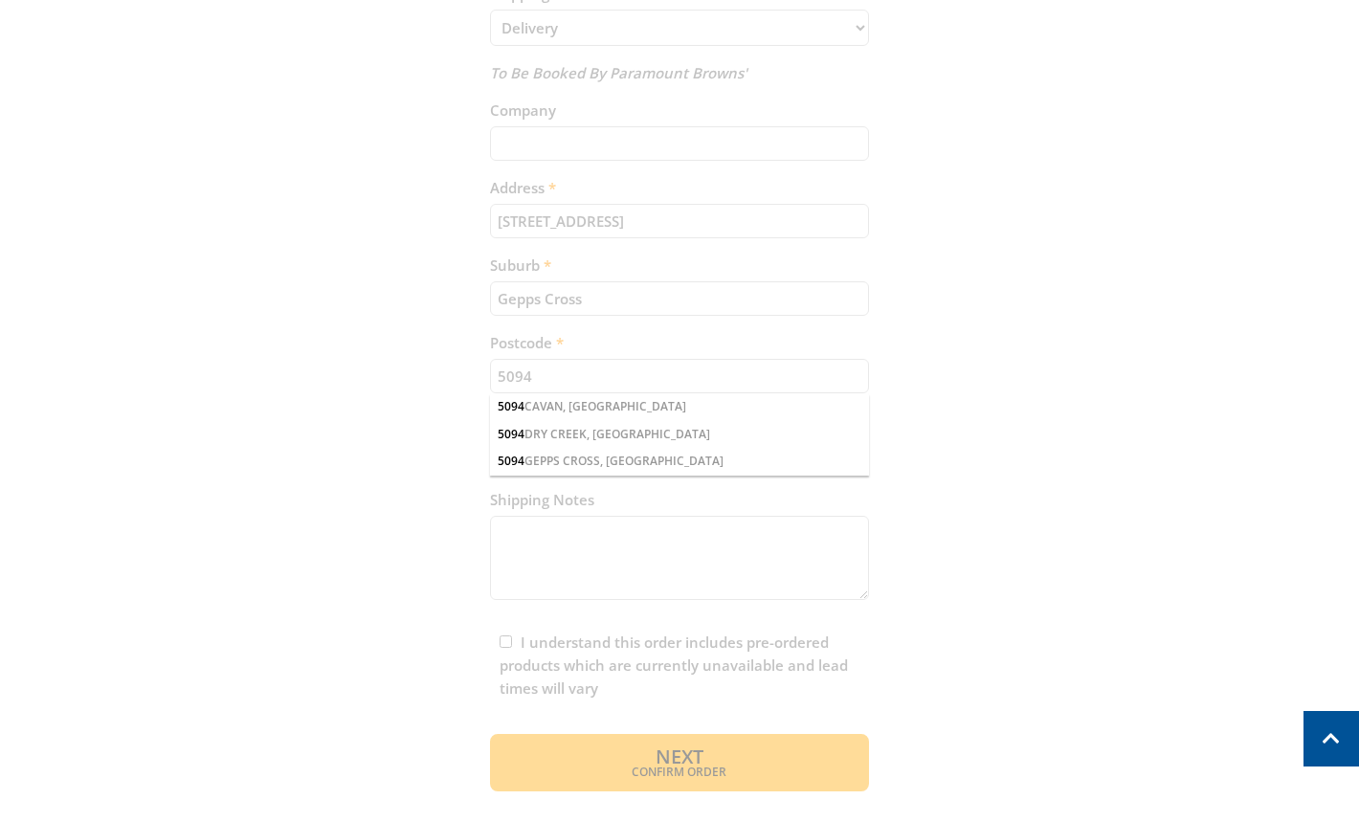
scroll to position [964, 0]
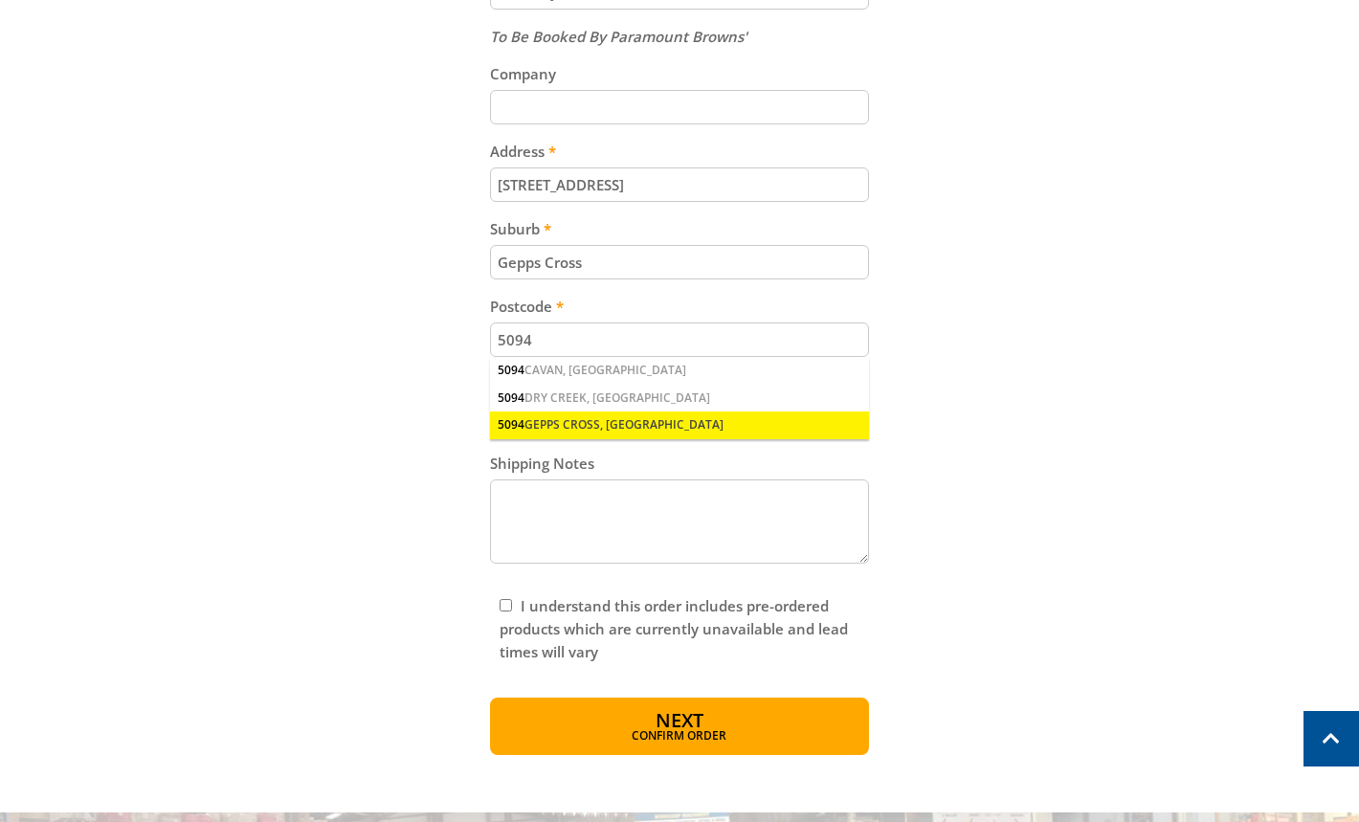
click at [573, 425] on div "5094 GEPPS CROSS, SA" at bounding box center [680, 424] width 380 height 27
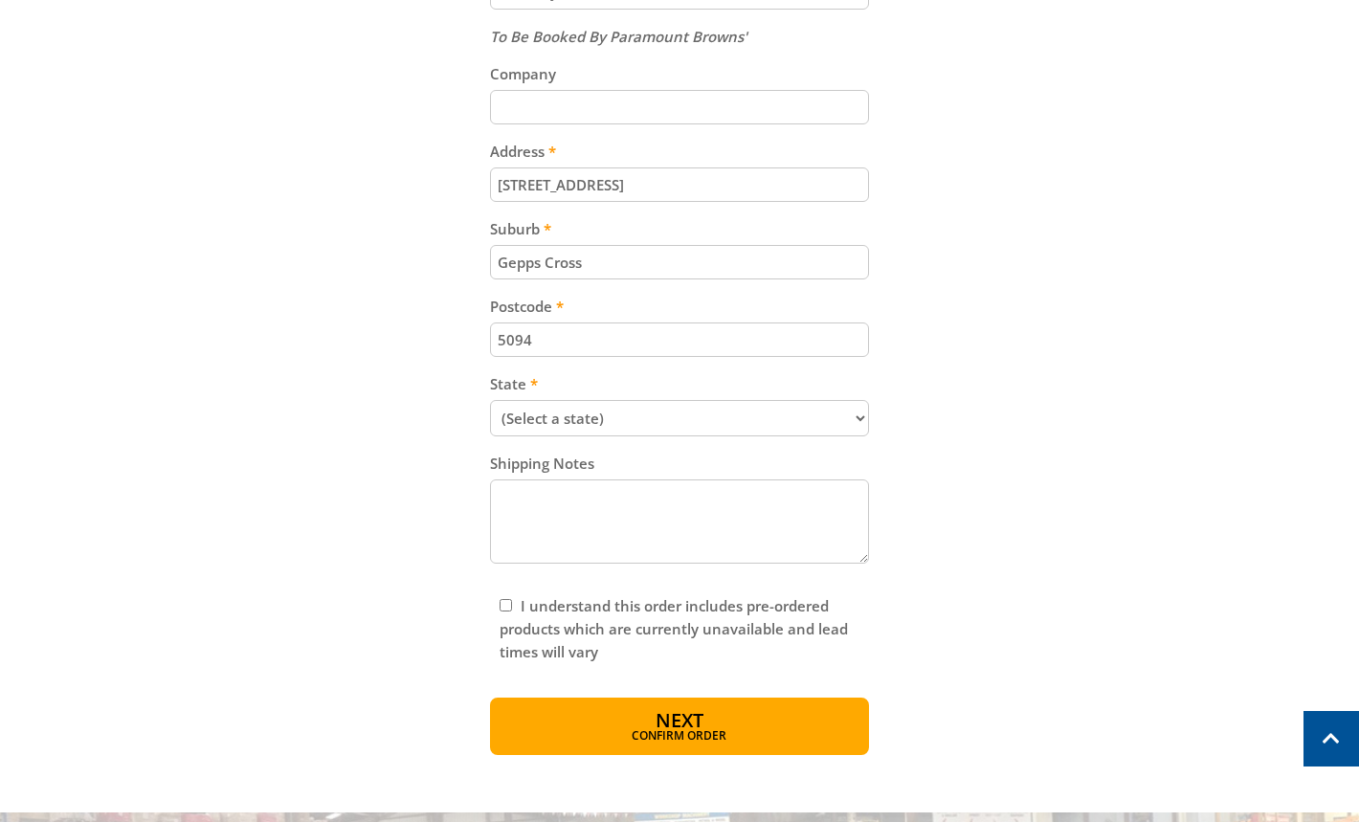
click at [1161, 427] on div "Cart WALL MOUNT FAN - 750MM $129.00 1 Pre-order Item total: $129.00 Sub Total $…" at bounding box center [679, 91] width 1186 height 1327
click at [608, 422] on select "(Select a state) South Australia Victoria New South Wales Queensland Western Au…" at bounding box center [680, 418] width 380 height 36
click at [490, 400] on select "(Select a state) South Australia Victoria New South Wales Queensland Western Au…" at bounding box center [680, 418] width 380 height 36
click at [983, 474] on div "Cart WALL MOUNT FAN - 750MM $129.00 1 Pre-order Item total: $129.00 Sub Total $…" at bounding box center [679, 91] width 1186 height 1327
click at [679, 424] on select "(Select a state) South Australia Victoria New South Wales Queensland Western Au…" at bounding box center [680, 418] width 380 height 36
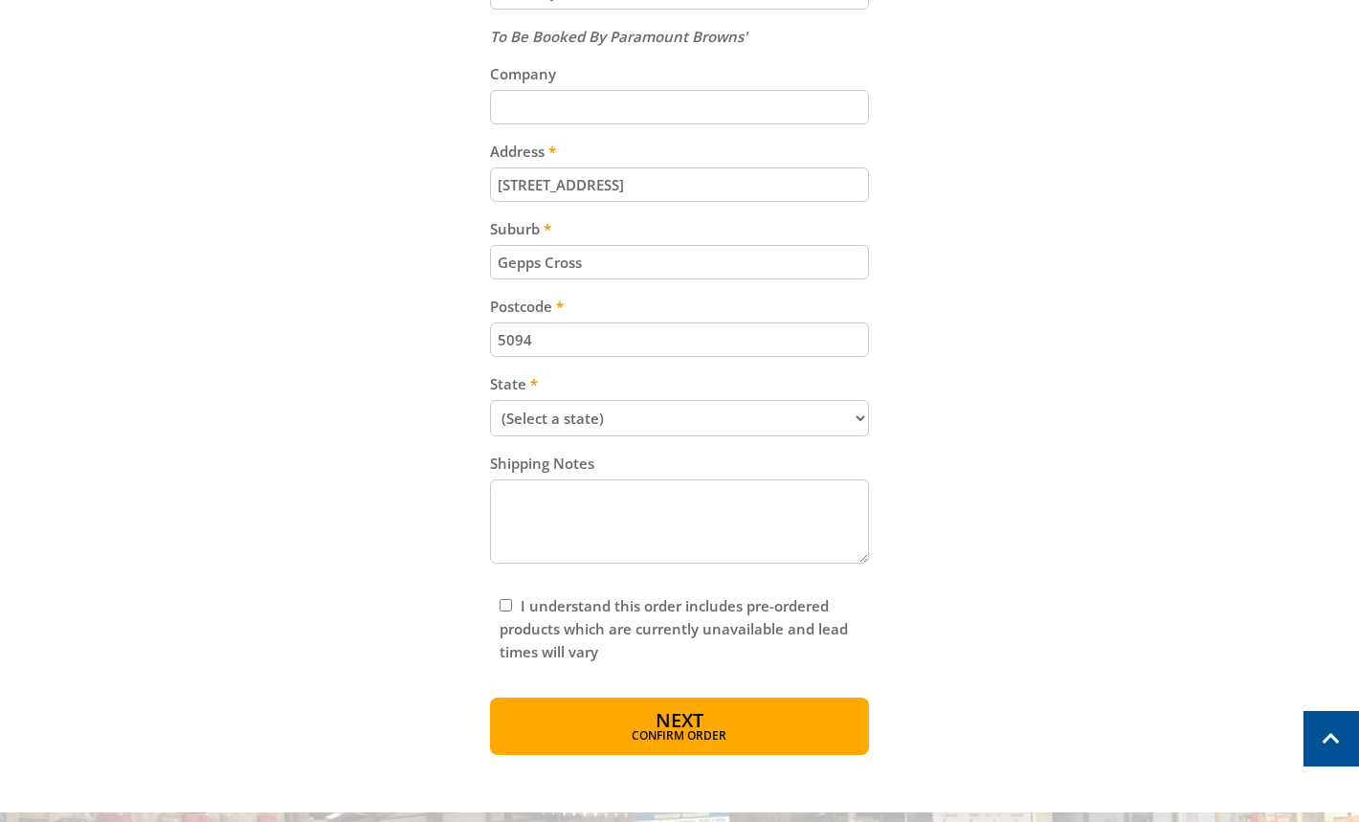
select select "SA"
click at [490, 400] on select "(Select a state) South Australia Victoria New South Wales Queensland Western Au…" at bounding box center [680, 418] width 380 height 36
click at [1007, 420] on div "Cart WALL MOUNT FAN - 750MM $129.00 1 Pre-order Item total: $129.00 Sub Total $…" at bounding box center [679, 91] width 1186 height 1327
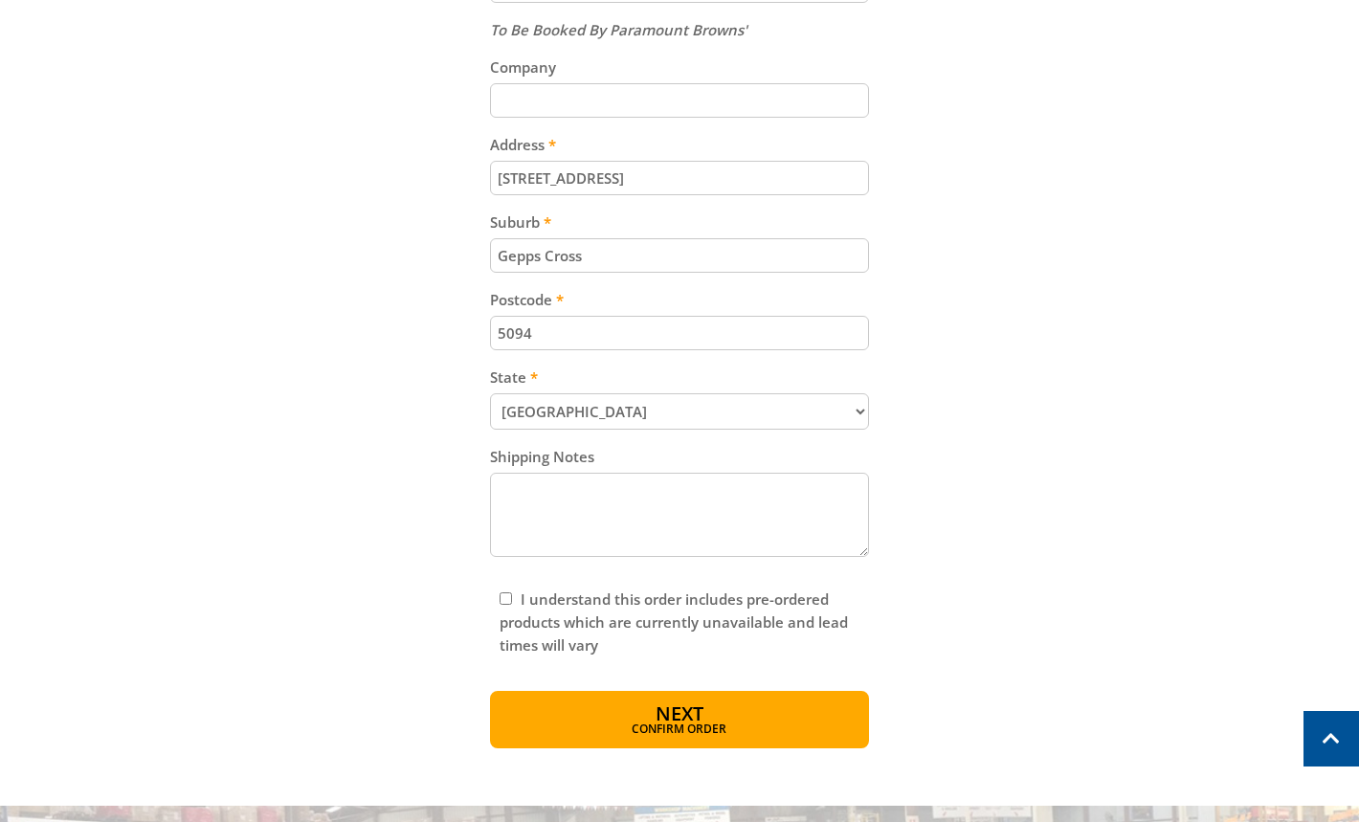
scroll to position [974, 0]
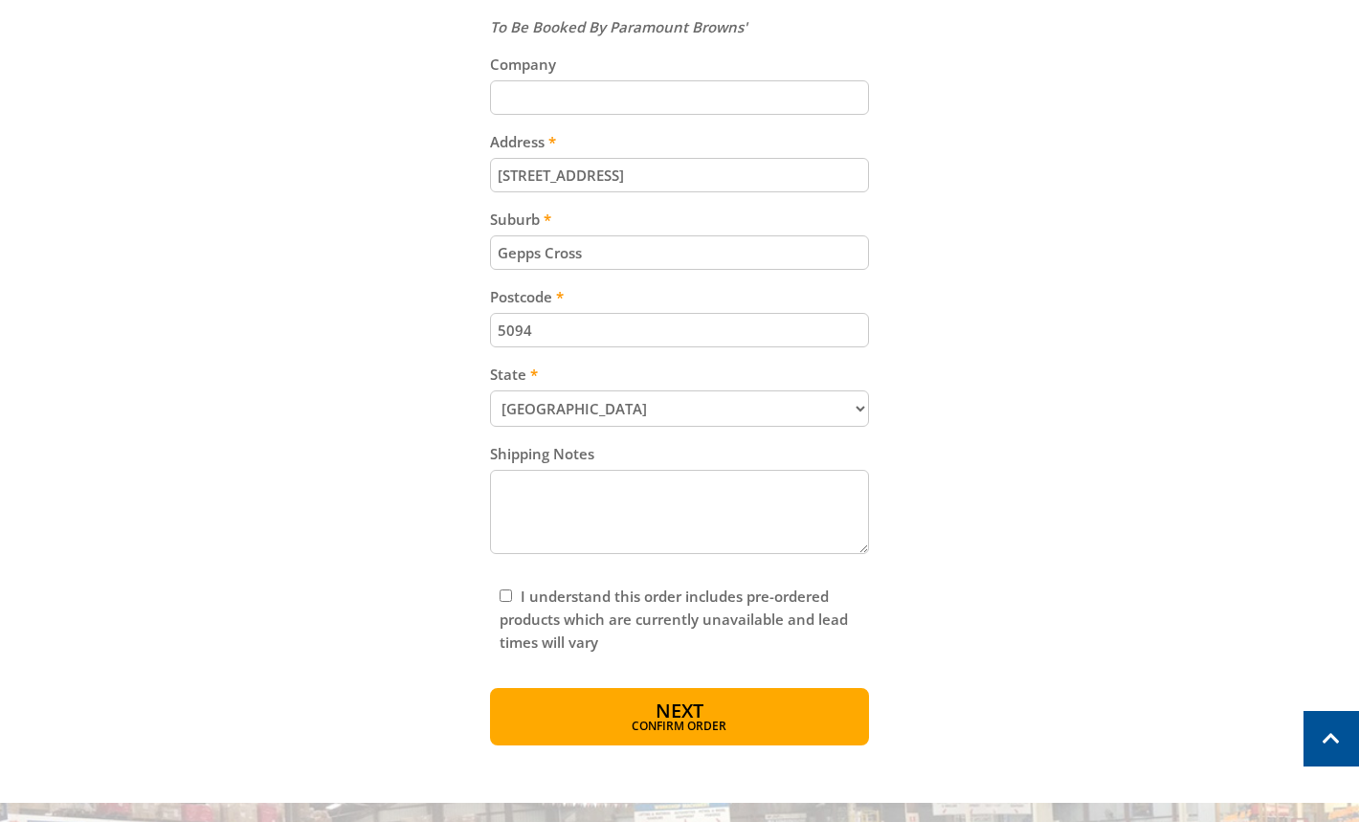
click at [501, 596] on input "I understand this order includes pre-ordered products which are currently unava…" at bounding box center [505, 595] width 12 height 12
checkbox input "true"
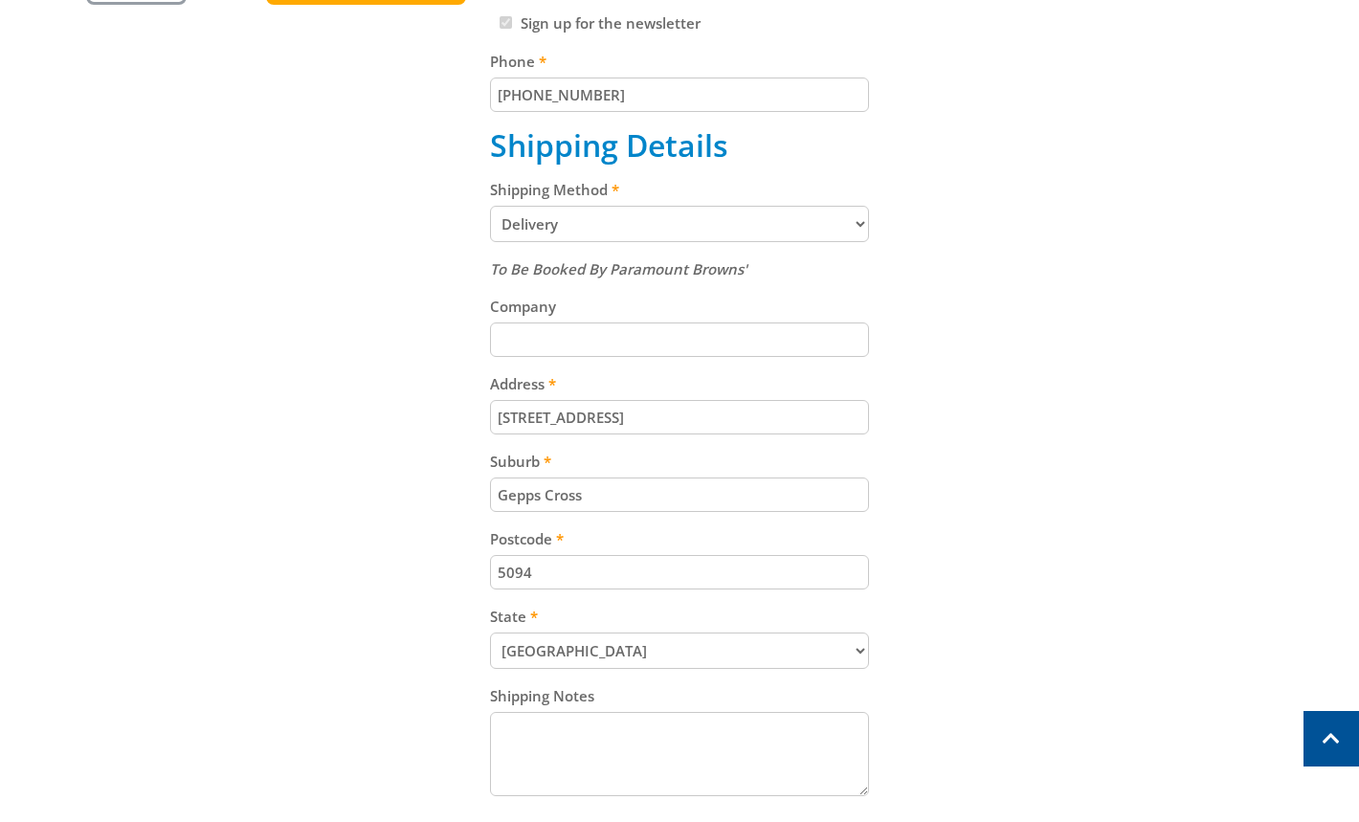
scroll to position [1081, 0]
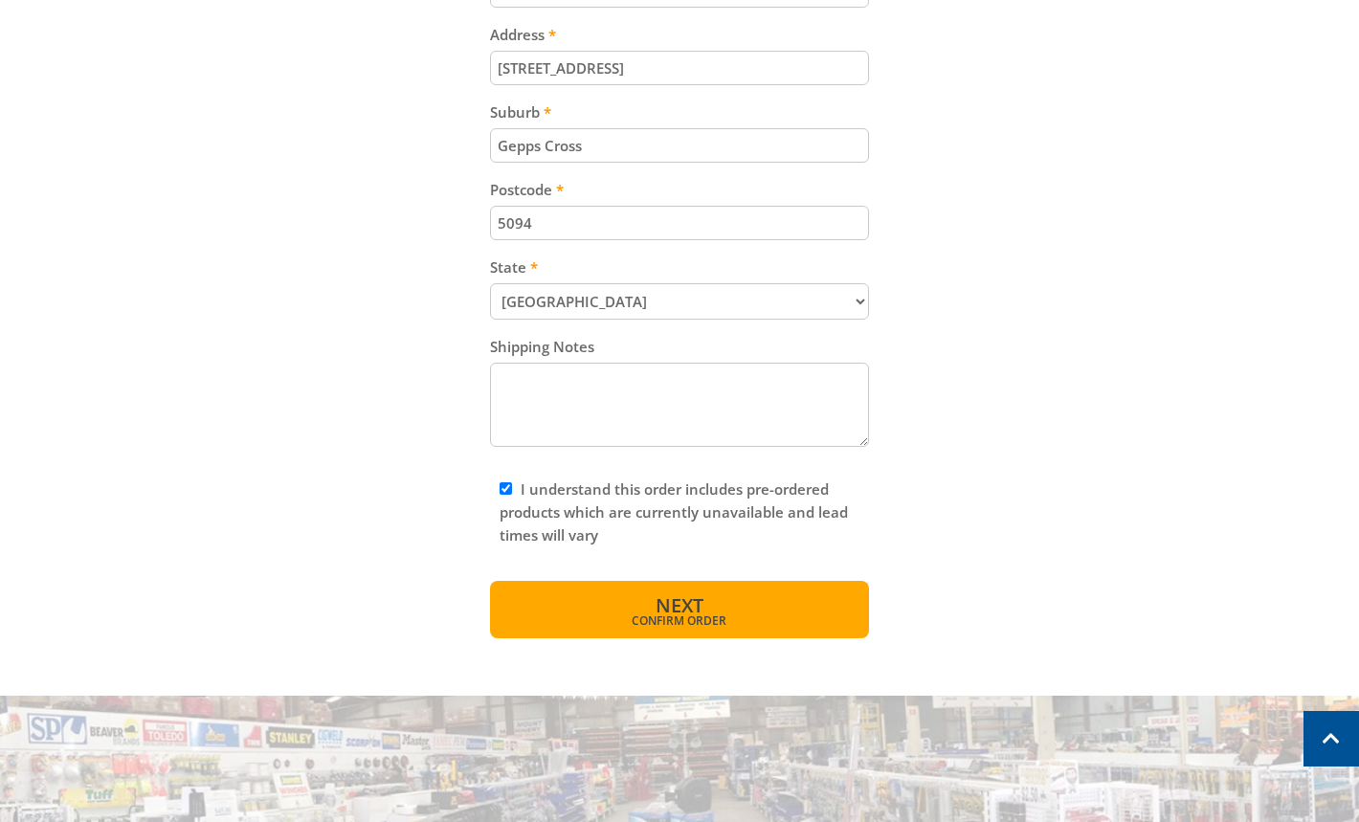
click at [728, 609] on button "Next Confirm order" at bounding box center [680, 609] width 380 height 57
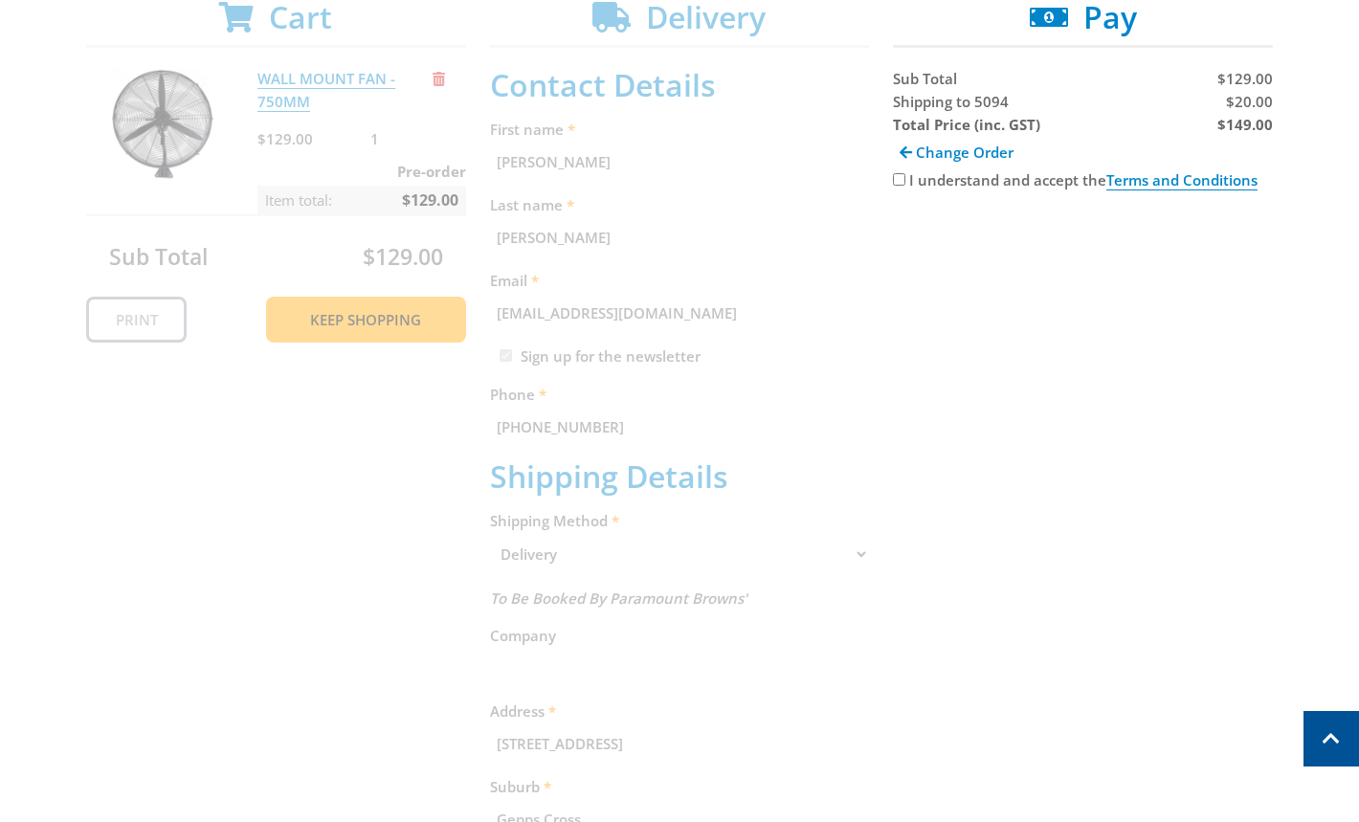
scroll to position [392, 0]
click at [911, 107] on span "Shipping to 5094" at bounding box center [951, 102] width 116 height 19
click at [911, 108] on span "Shipping to 5094" at bounding box center [951, 102] width 116 height 19
copy span "Shipping"
click at [1147, 417] on div "Cart WALL MOUNT FAN - 750MM $129.00 1 Pre-order Item total: $129.00 Sub Total $…" at bounding box center [679, 653] width 1186 height 1306
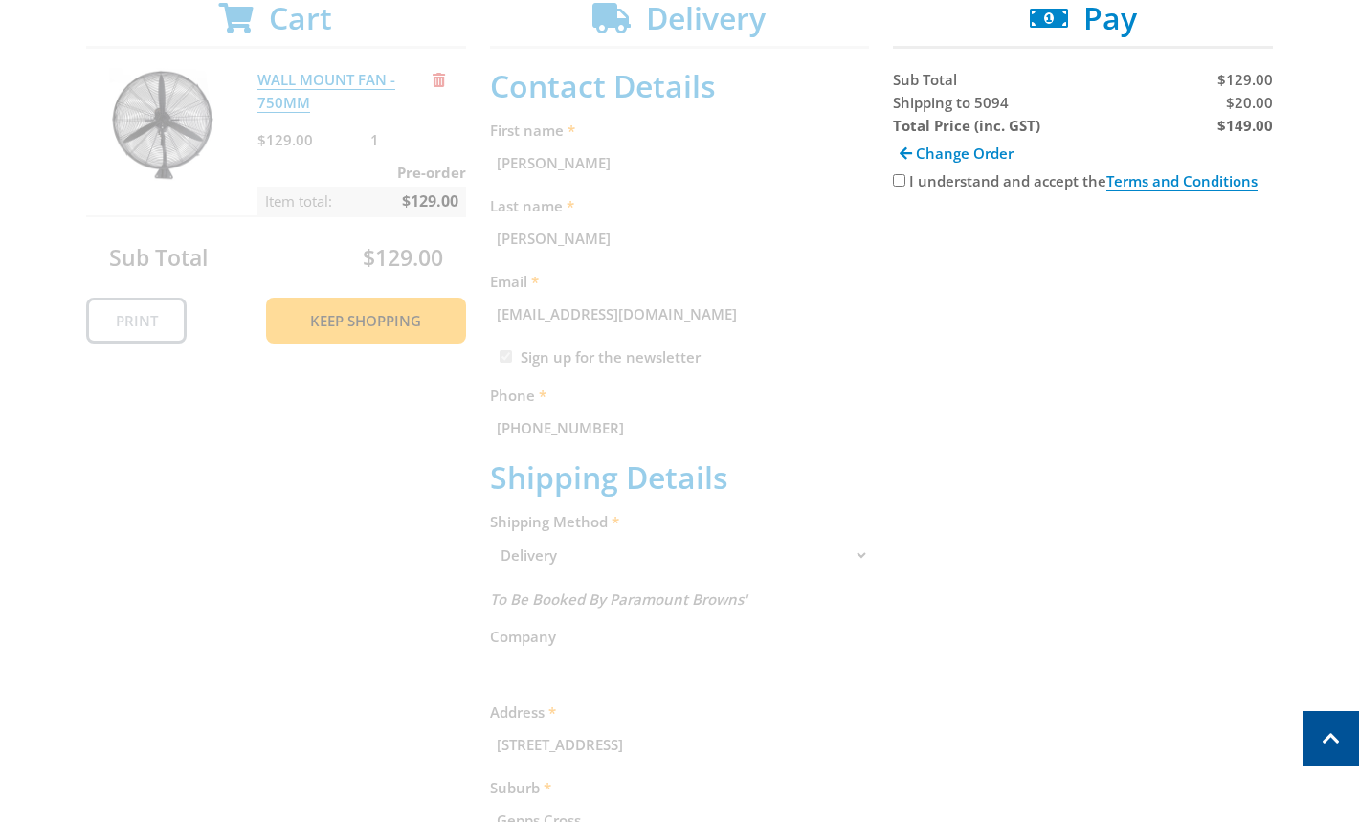
click at [1243, 105] on span "$20.00" at bounding box center [1249, 102] width 47 height 19
copy span "20.00"
click at [1099, 499] on div "Cart WALL MOUNT FAN - 750MM $129.00 1 Pre-order Item total: $129.00 Sub Total $…" at bounding box center [679, 653] width 1186 height 1306
click at [1248, 130] on strong "$149.00" at bounding box center [1244, 125] width 55 height 19
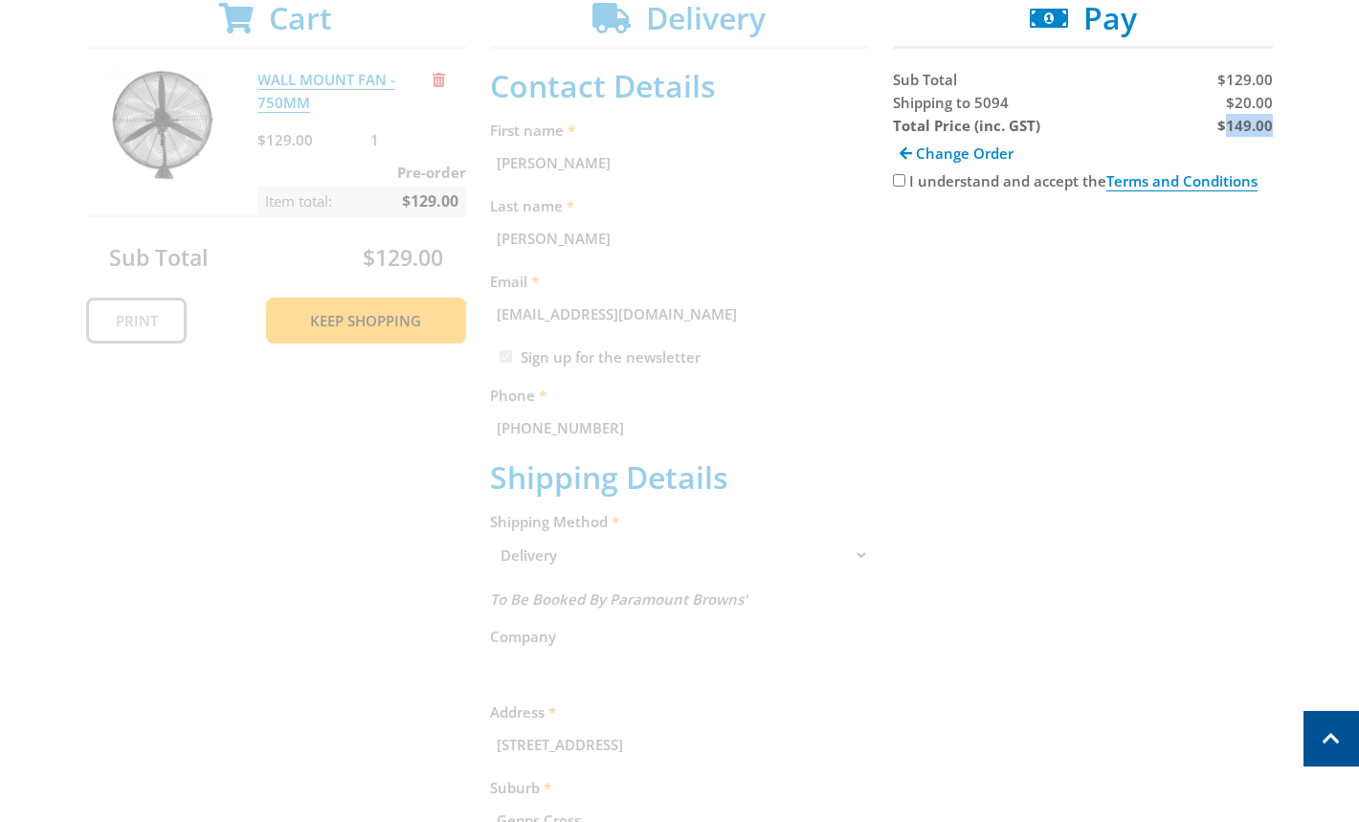
click at [1248, 130] on strong "$149.00" at bounding box center [1244, 125] width 55 height 19
copy strong "149.00"
click at [1167, 554] on div "Cart WALL MOUNT FAN - 750MM $129.00 1 Pre-order Item total: $129.00 Sub Total $…" at bounding box center [679, 653] width 1186 height 1306
click at [1189, 589] on div "Cart WALL MOUNT FAN - 750MM $129.00 1 Pre-order Item total: $129.00 Sub Total $…" at bounding box center [679, 653] width 1186 height 1306
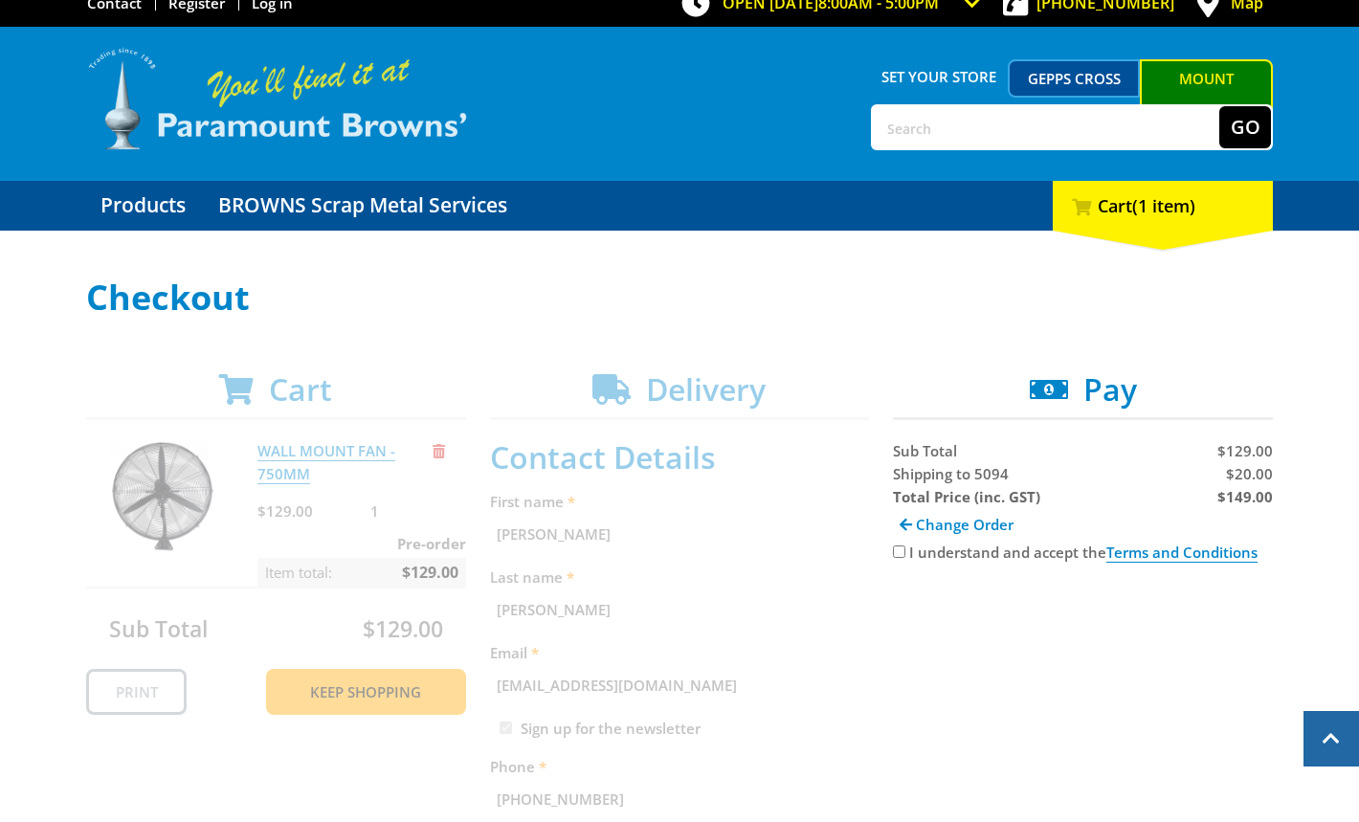
scroll to position [0, 0]
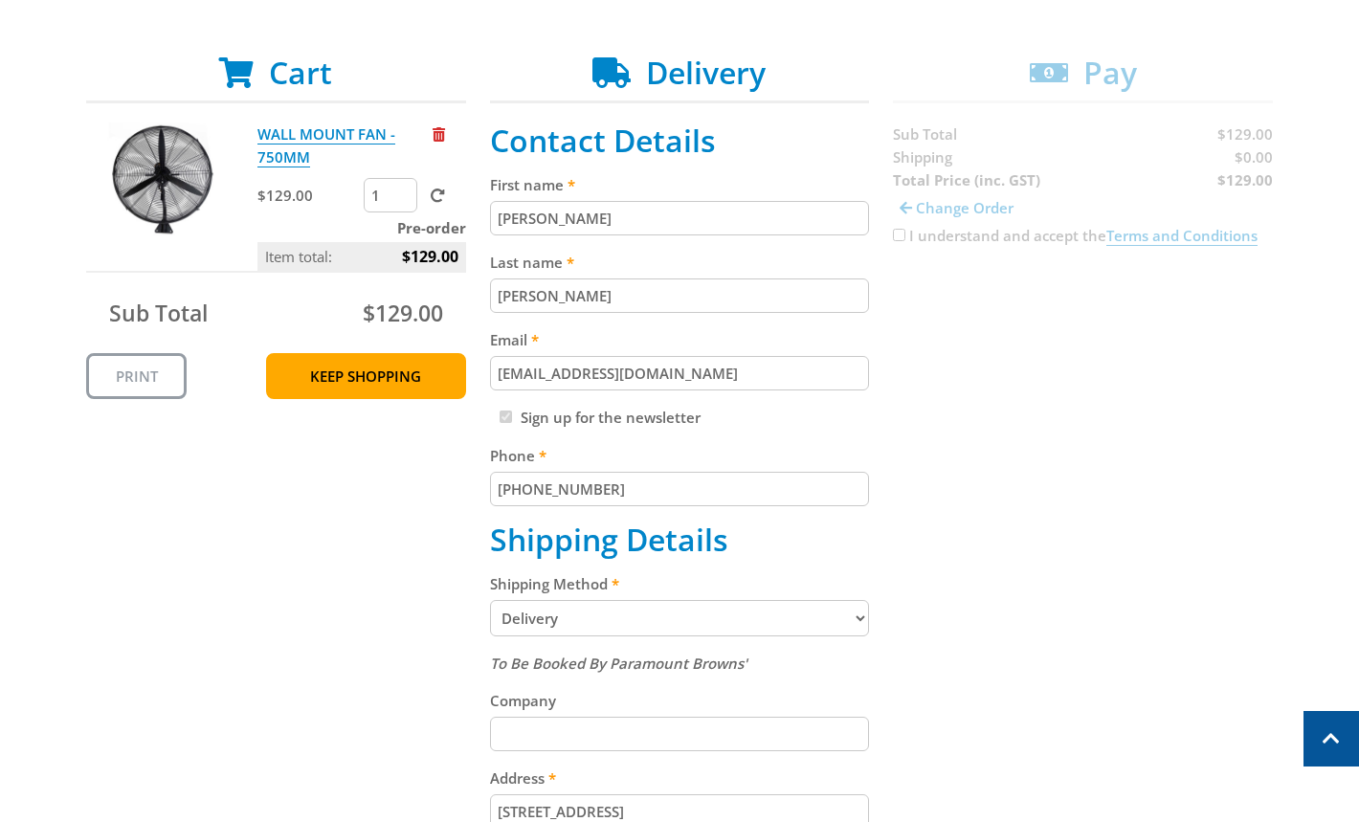
scroll to position [436, 0]
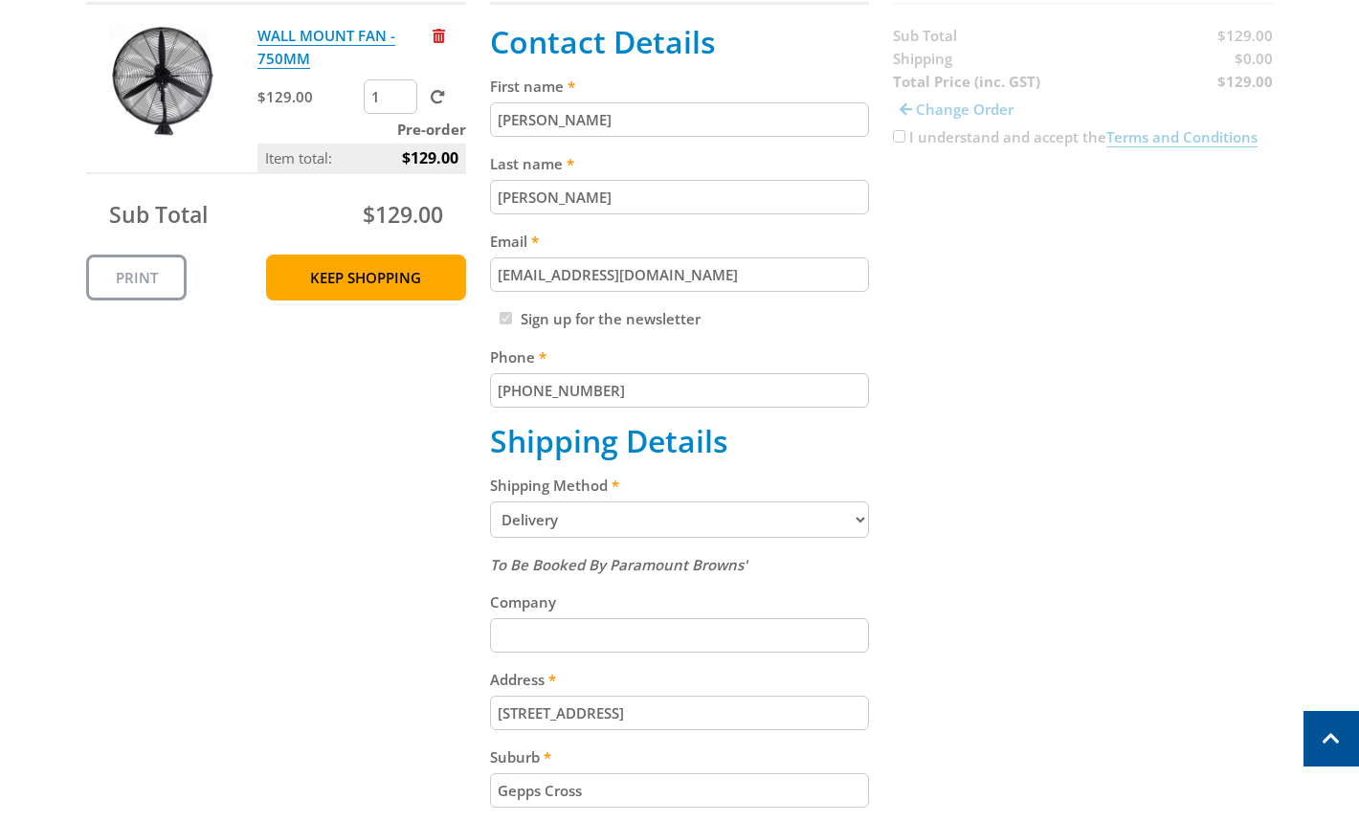
click at [672, 514] on select "Pickup from [GEOGRAPHIC_DATA][PERSON_NAME] Delivery" at bounding box center [680, 519] width 380 height 36
click at [656, 531] on select "Pickup from [GEOGRAPHIC_DATA][PERSON_NAME] Delivery" at bounding box center [680, 519] width 380 height 36
click at [490, 501] on select "Pickup from [GEOGRAPHIC_DATA][PERSON_NAME] Delivery" at bounding box center [680, 519] width 380 height 36
click at [683, 529] on select "Pickup from [GEOGRAPHIC_DATA][PERSON_NAME] Delivery" at bounding box center [680, 519] width 380 height 36
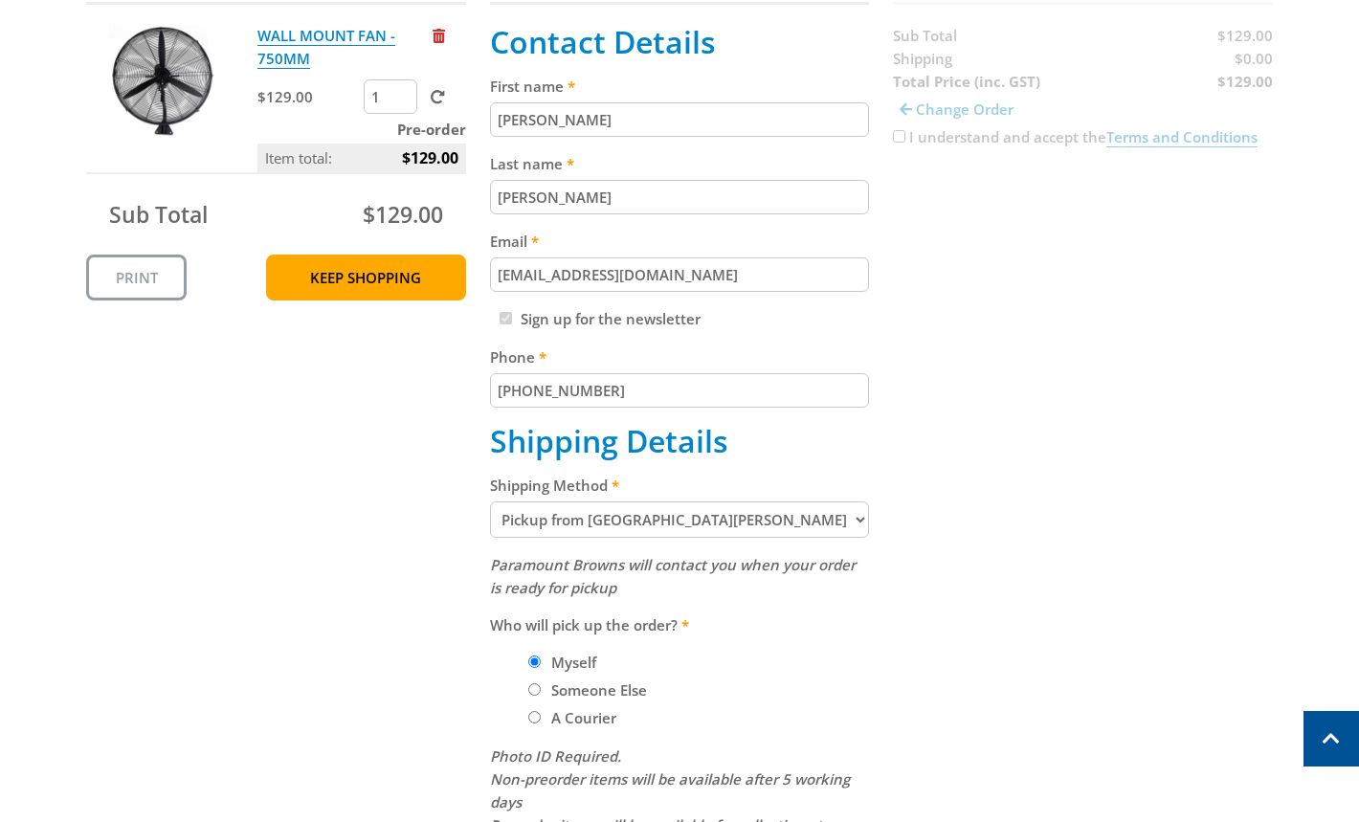
click at [699, 523] on select "Pickup from [GEOGRAPHIC_DATA][PERSON_NAME] Delivery" at bounding box center [680, 519] width 380 height 36
select select "Delivery"
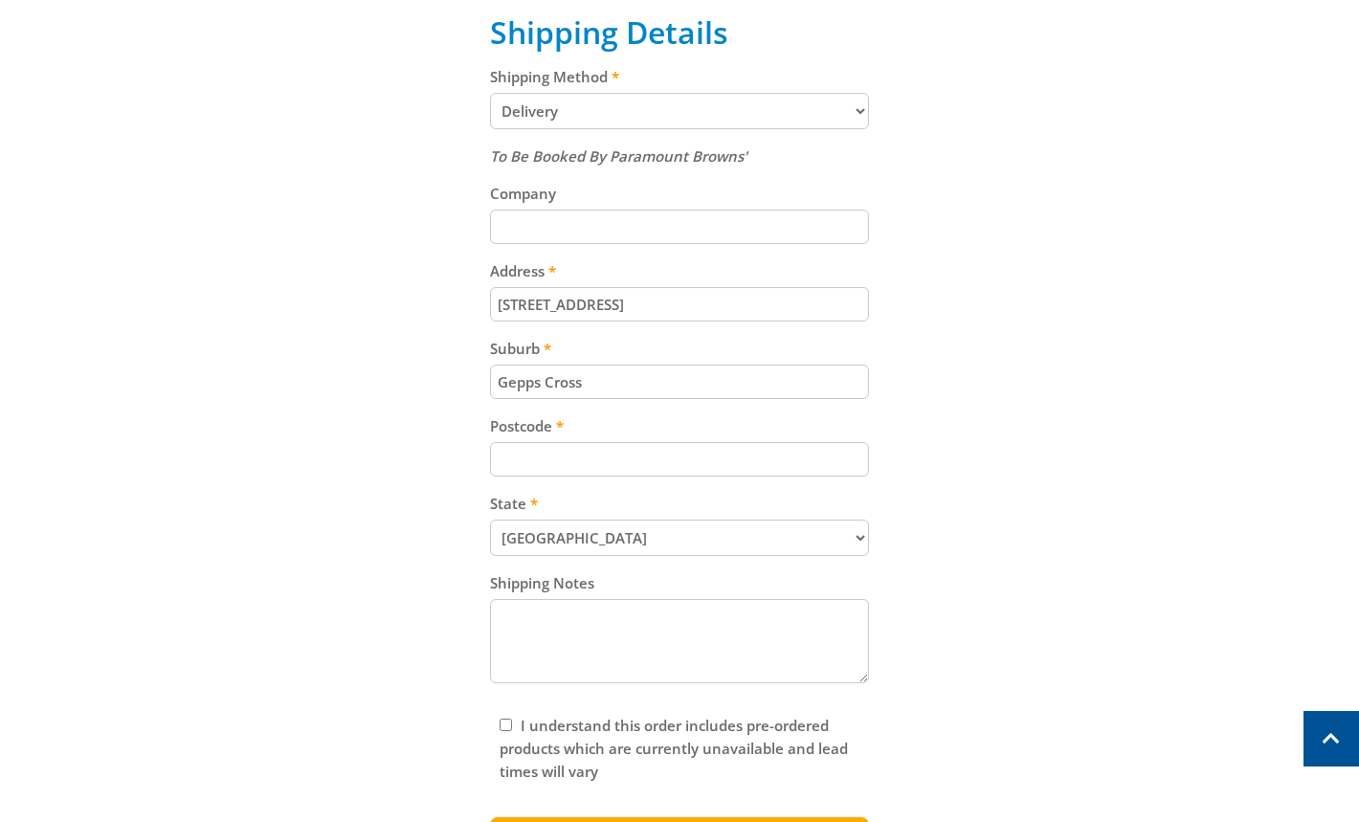
scroll to position [896, 0]
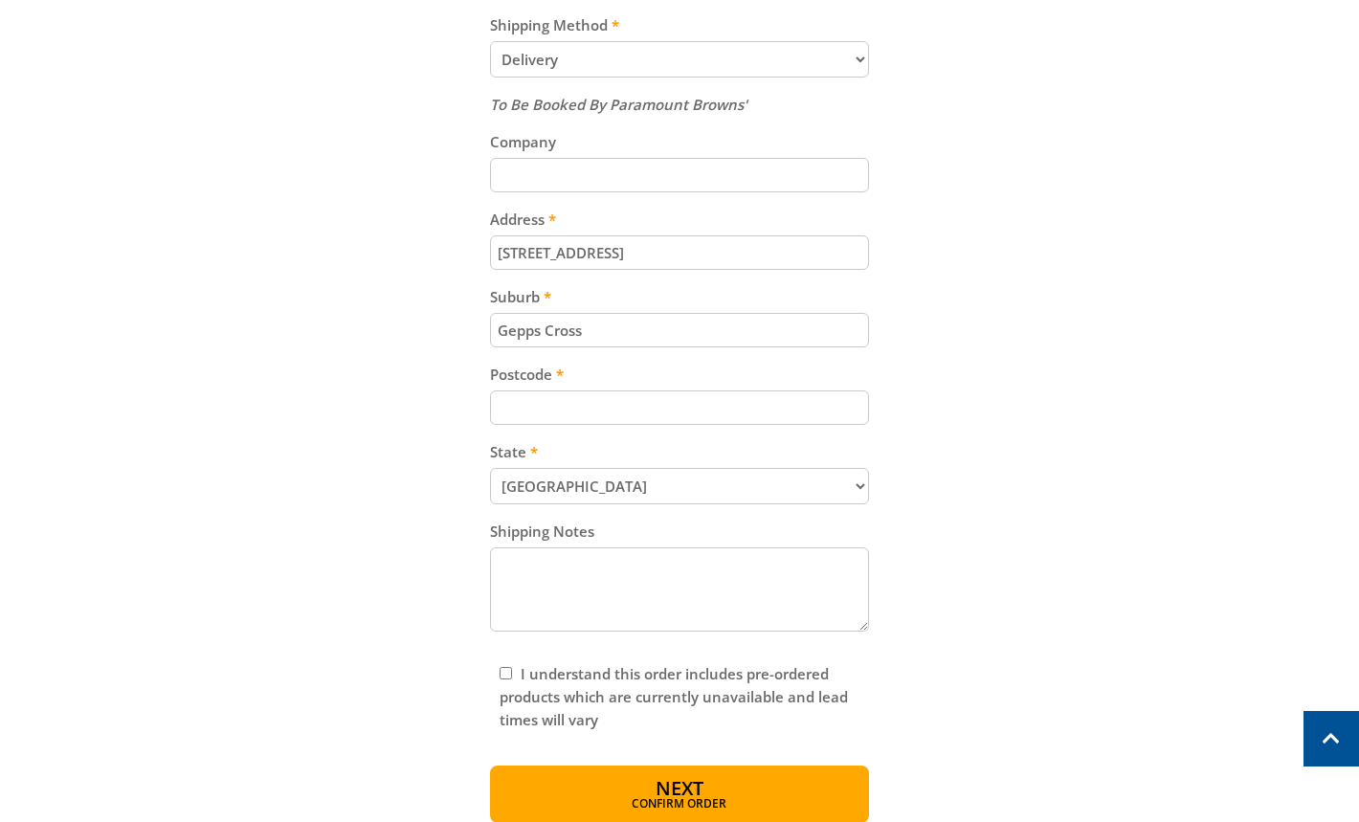
click at [496, 675] on div "I understand this order includes pre-ordered products which are currently unava…" at bounding box center [680, 697] width 380 height 88
click at [503, 672] on input "I understand this order includes pre-ordered products which are currently unava…" at bounding box center [505, 673] width 12 height 12
checkbox input "true"
click at [763, 785] on button "Next Confirm order" at bounding box center [680, 793] width 380 height 57
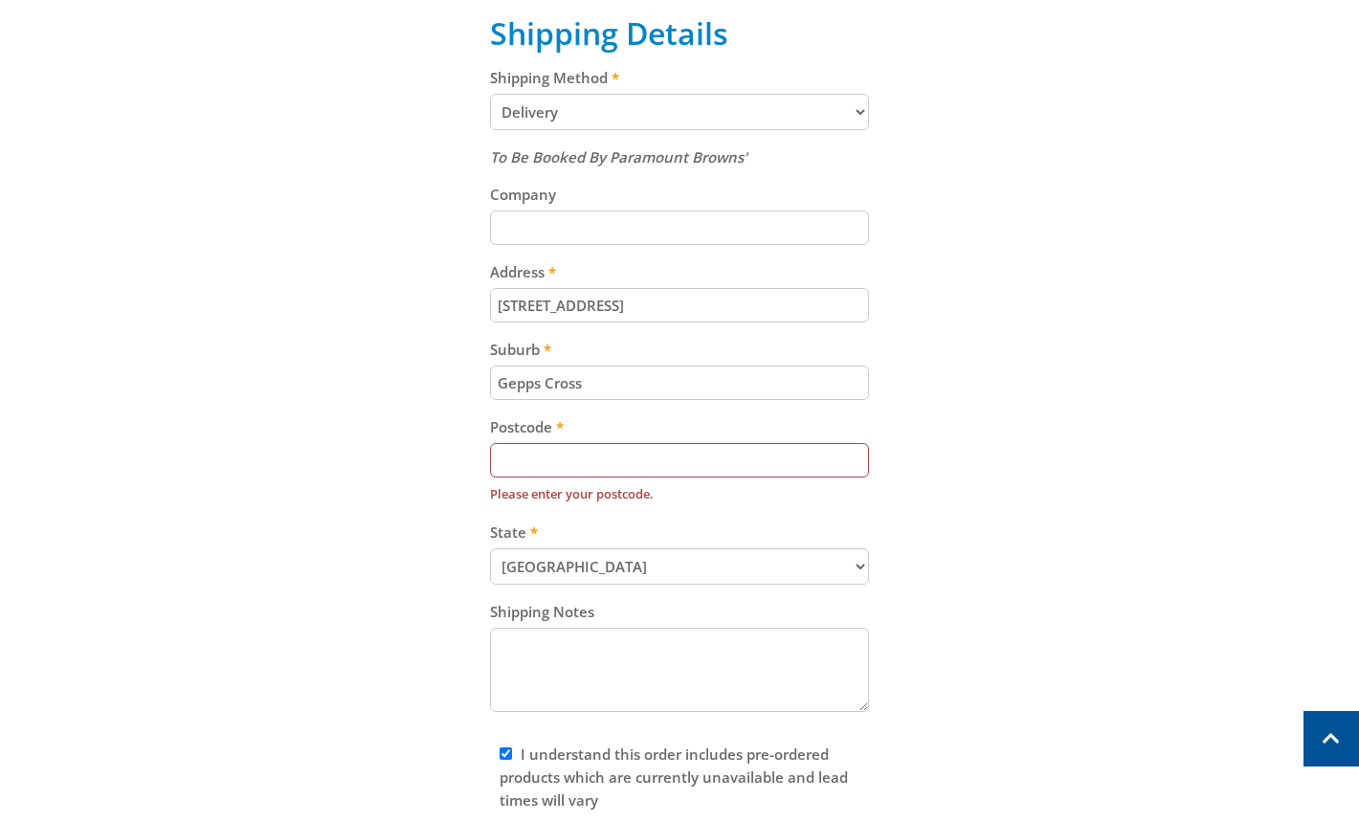
scroll to position [791, 0]
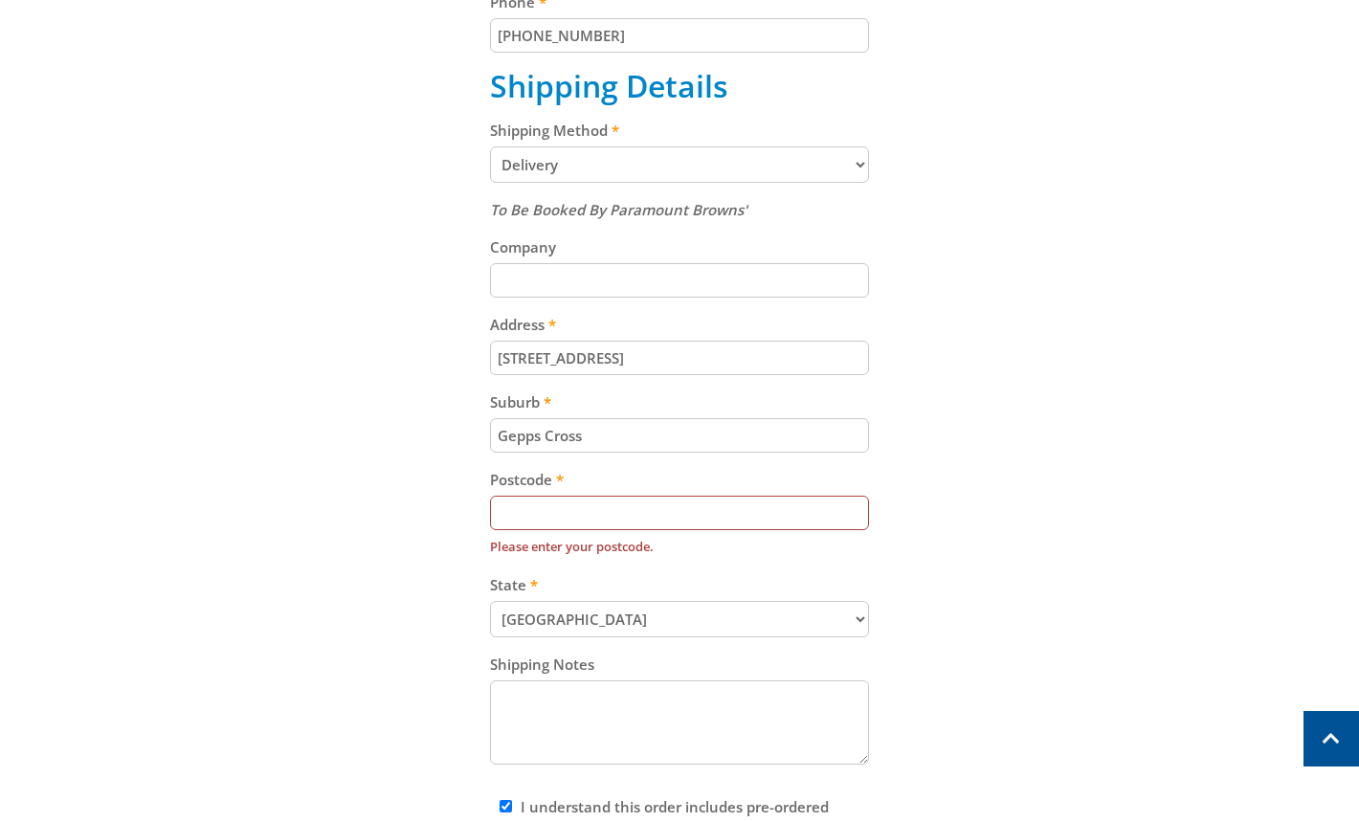
click at [720, 520] on input "Postcode" at bounding box center [680, 513] width 380 height 34
paste input "5094"
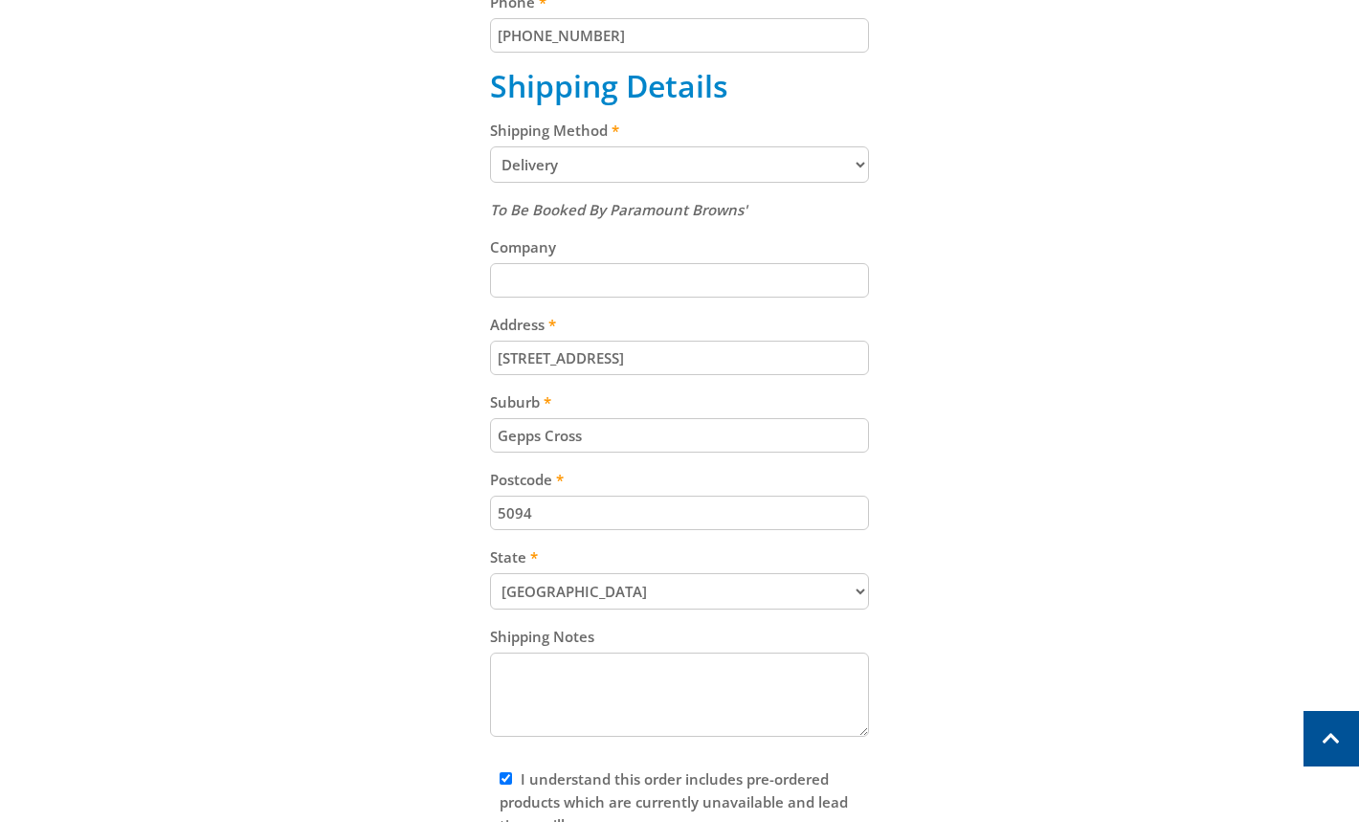
type input "5094"
click at [1033, 570] on div "Cart WALL MOUNT FAN - 750MM $129.00 1 Pre-order Item total: $129.00 Sub Total $…" at bounding box center [679, 264] width 1186 height 1327
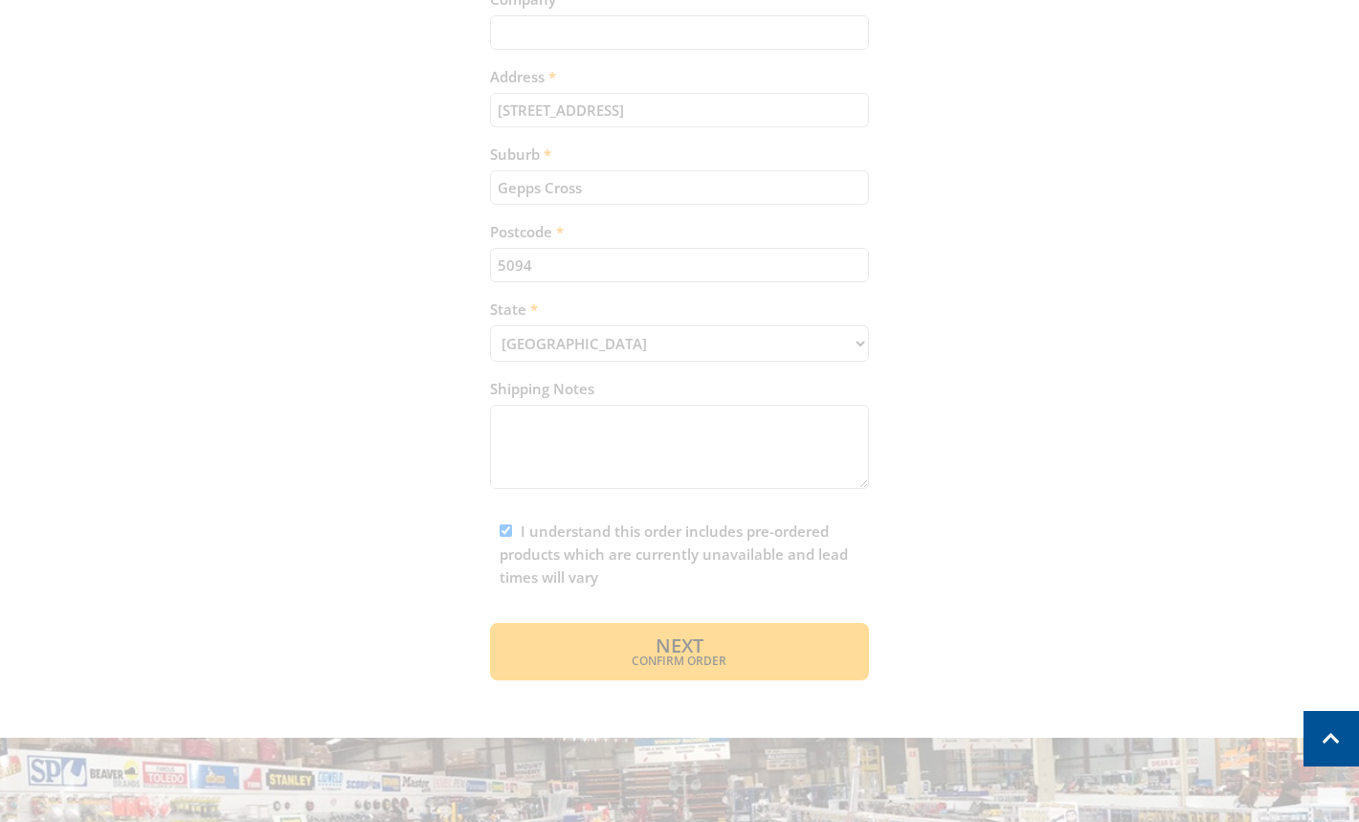
scroll to position [1041, 0]
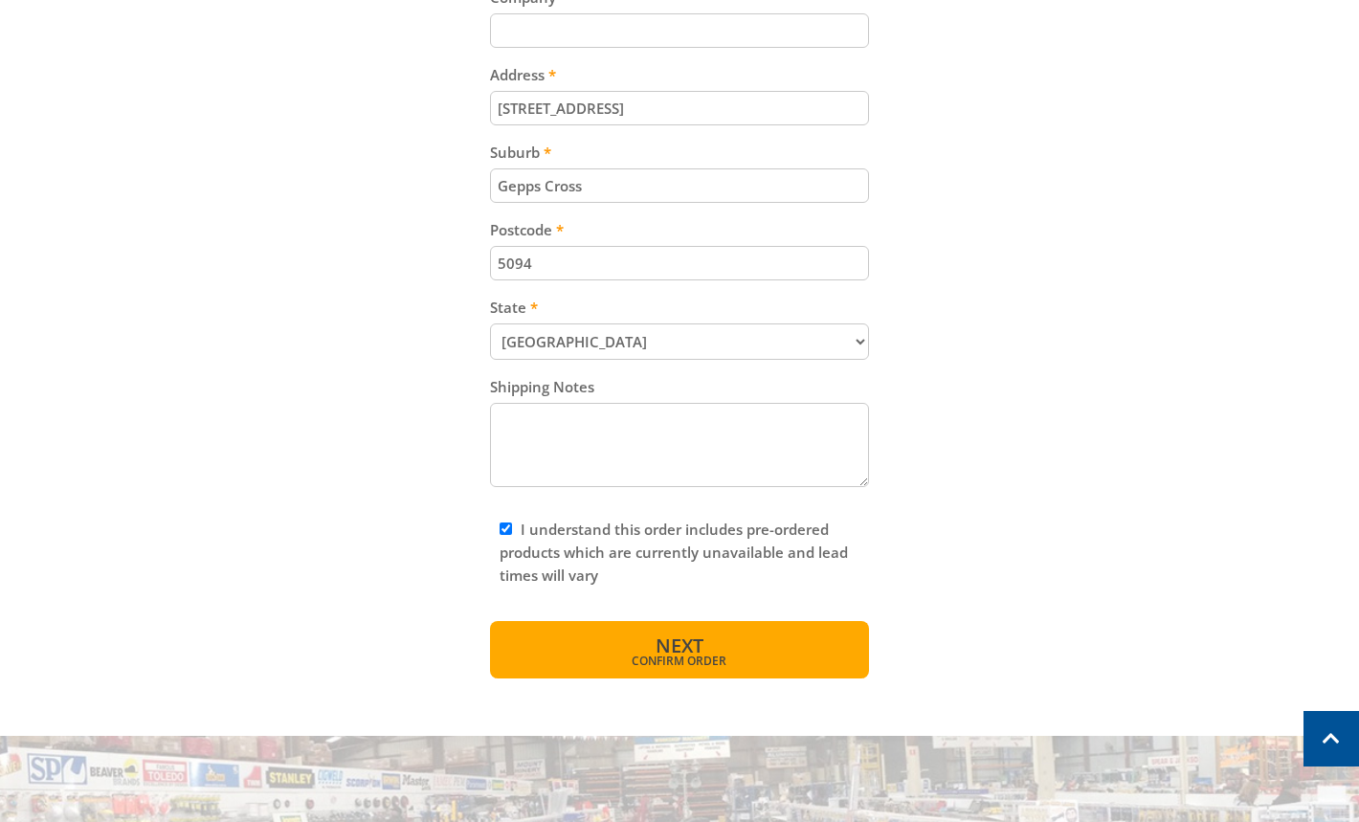
click at [792, 648] on button "Next Confirm order" at bounding box center [680, 649] width 380 height 57
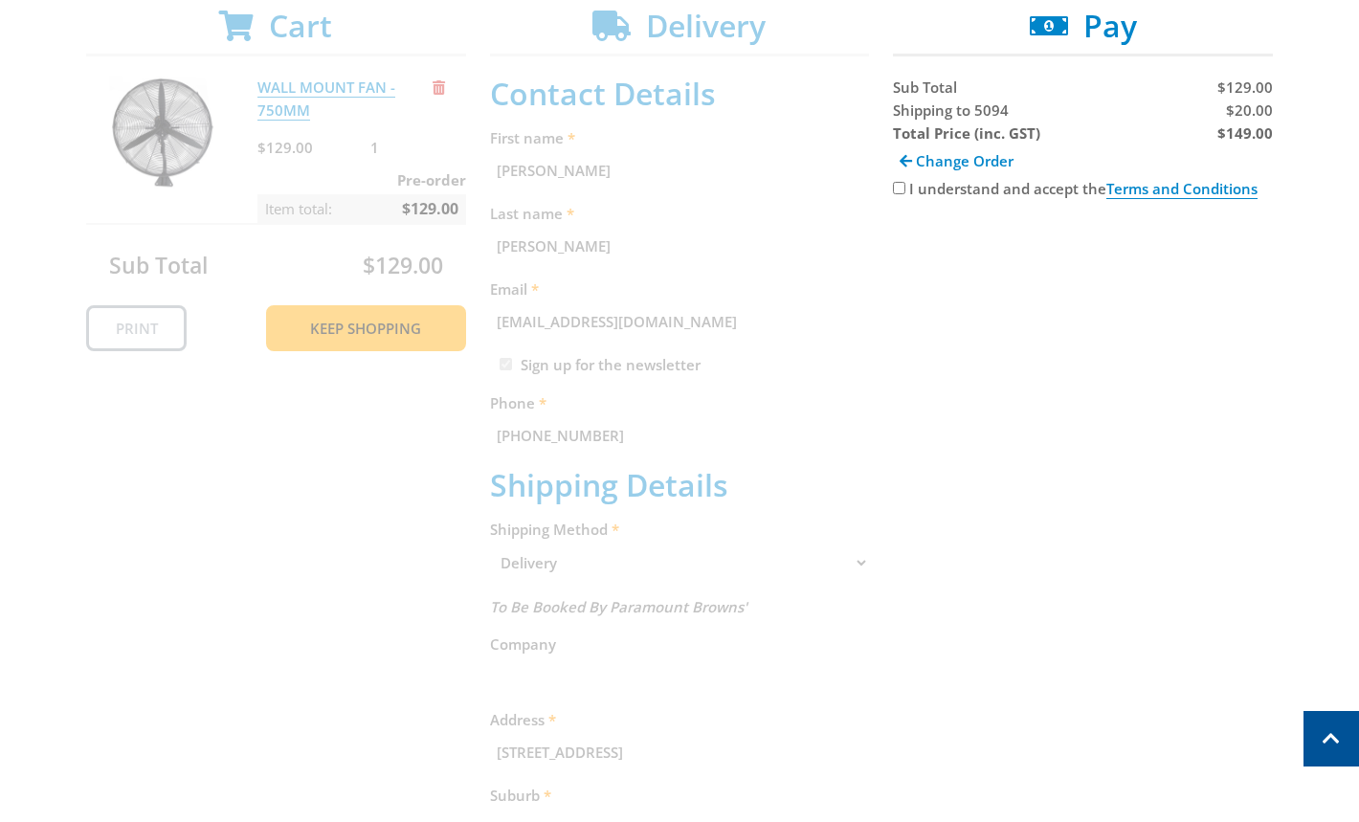
scroll to position [0, 0]
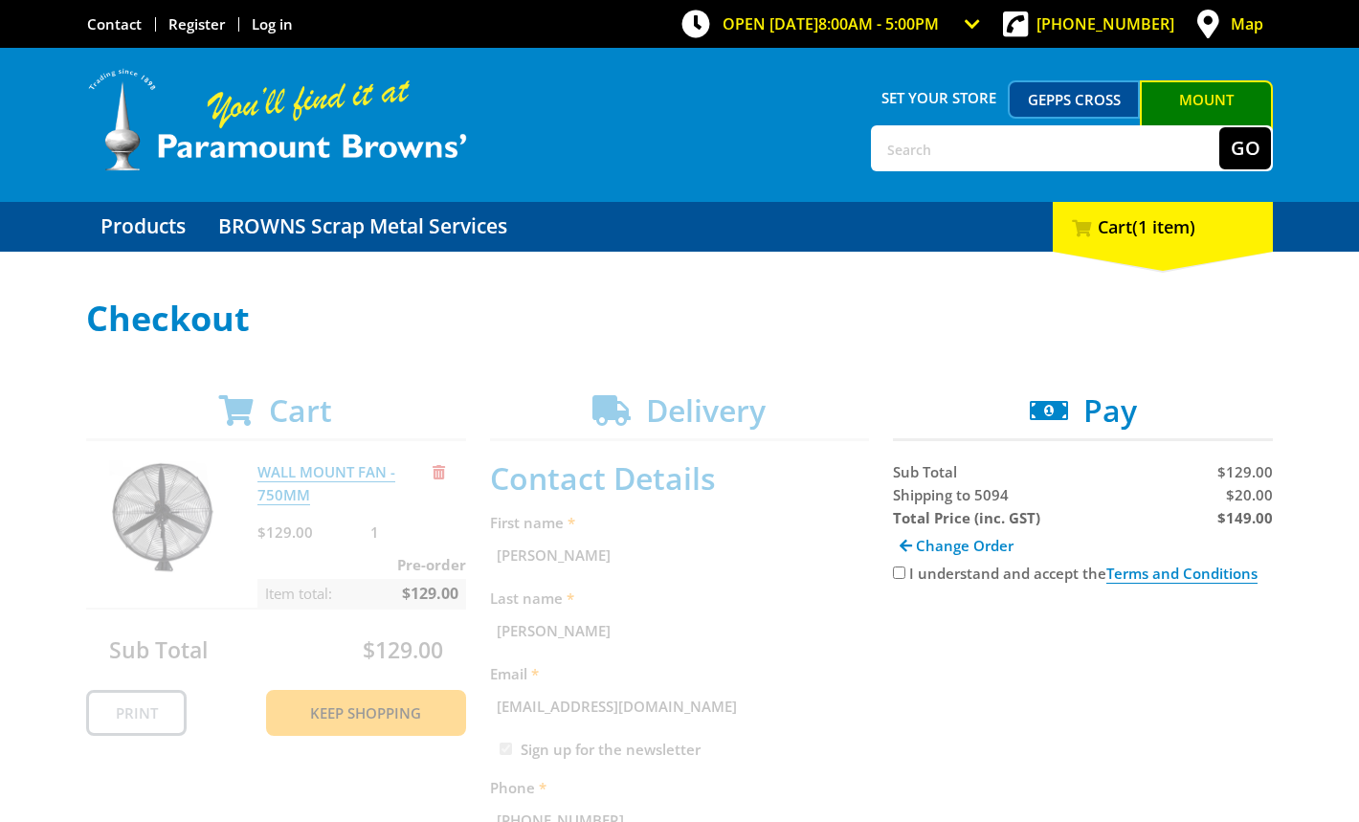
click at [894, 569] on input "I understand and accept the Terms and Conditions" at bounding box center [899, 572] width 12 height 12
checkbox input "true"
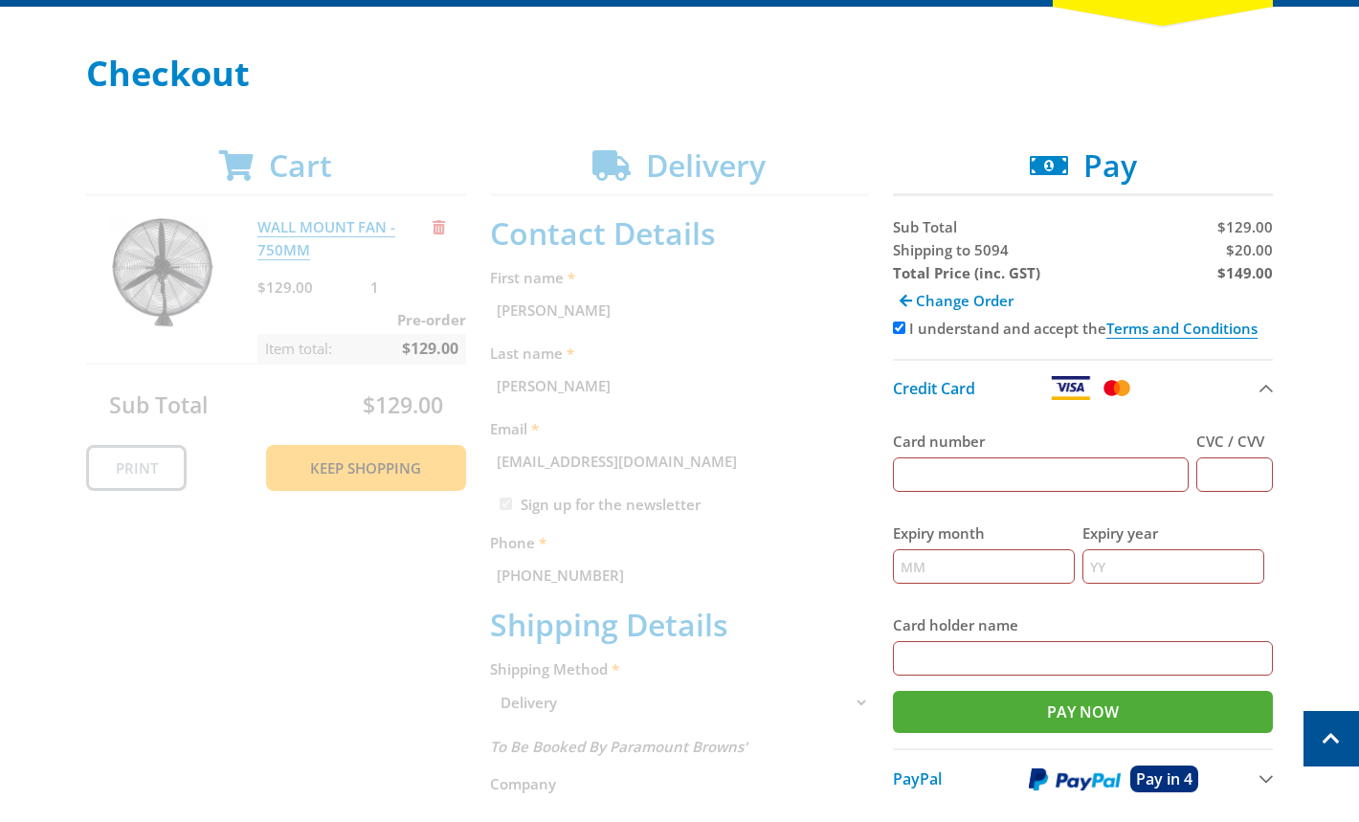
scroll to position [223, 0]
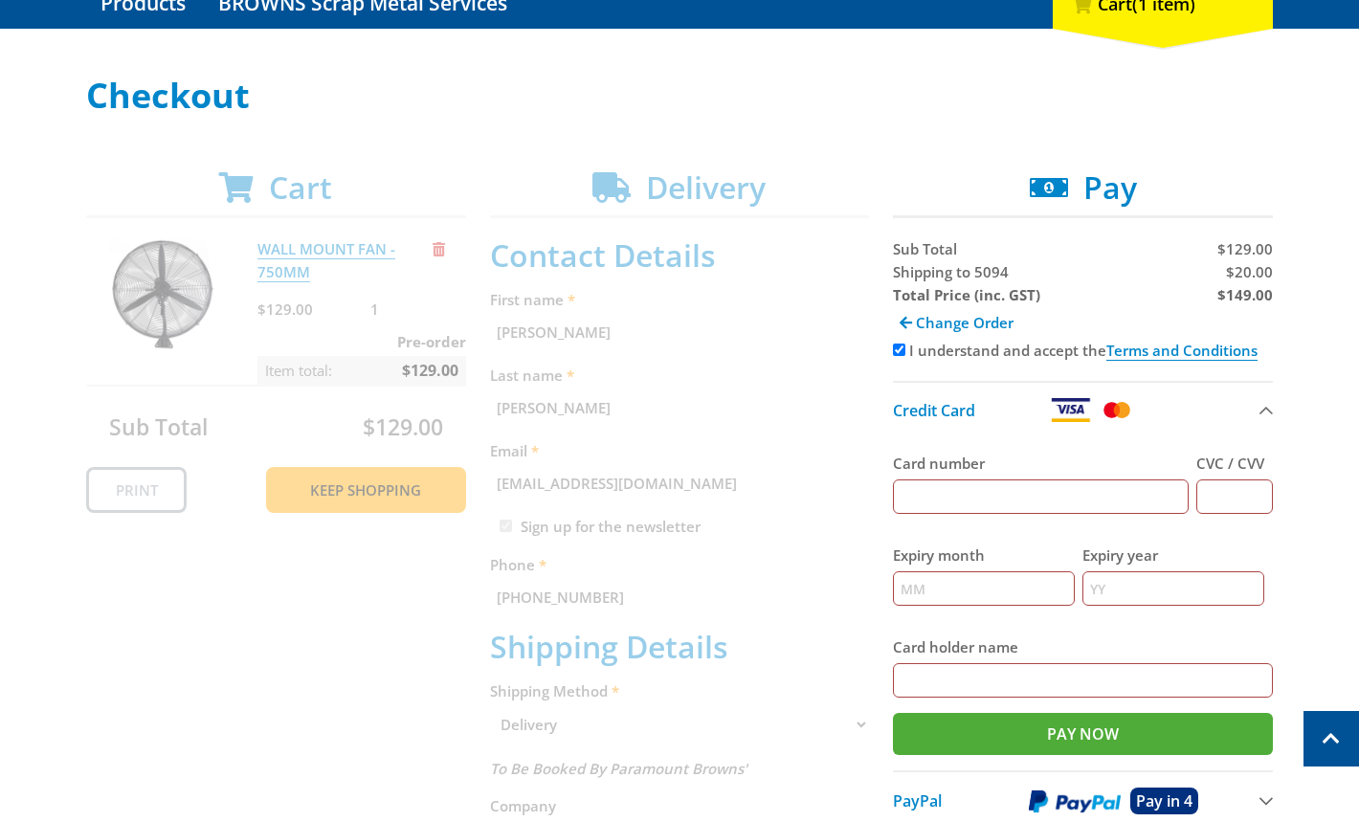
click at [1074, 495] on input "Card number" at bounding box center [1041, 496] width 296 height 34
type input "[CREDIT_CARD_NUMBER]"
type input "111"
type input "12"
type input "2026"
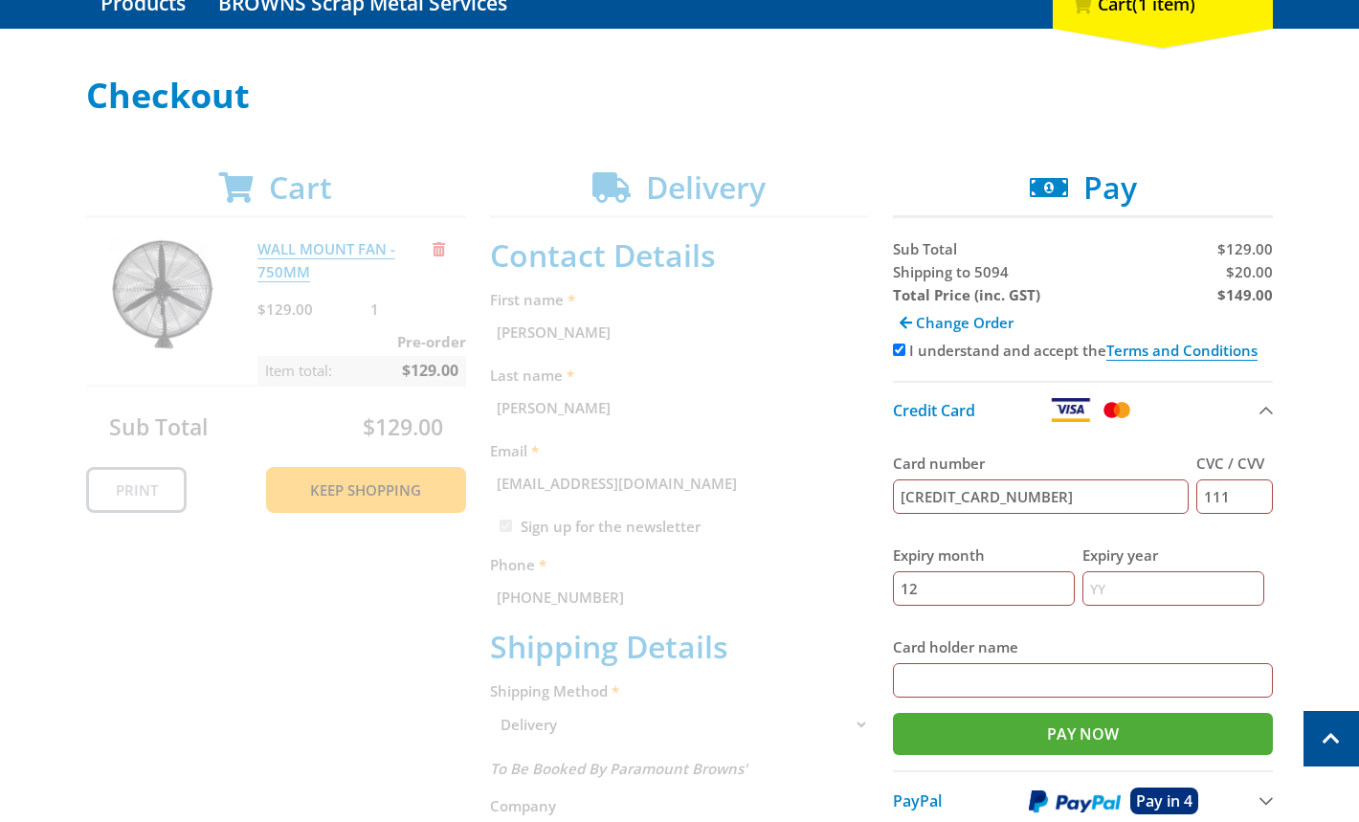
type input "[PERSON_NAME]"
click at [1296, 400] on div "Select your Delivery Method Personal Pick up Available [DATE] Courier Pick up A…" at bounding box center [679, 776] width 1359 height 1399
